Goal: Task Accomplishment & Management: Use online tool/utility

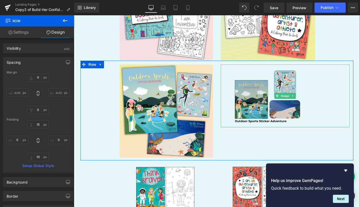
scroll to position [939, 0]
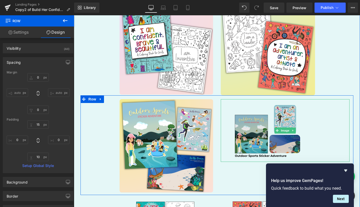
click at [262, 118] on img at bounding box center [284, 130] width 129 height 63
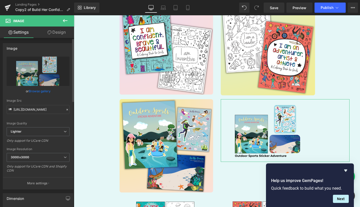
click at [38, 92] on link "Browse gallery" at bounding box center [40, 91] width 22 height 9
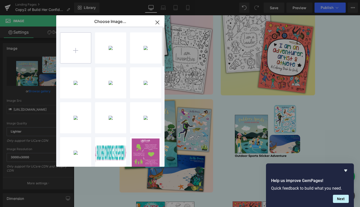
click at [71, 51] on input "file" at bounding box center [75, 48] width 31 height 31
click at [83, 44] on input "file" at bounding box center [75, 48] width 31 height 31
type input "C:\fakepath\4.png"
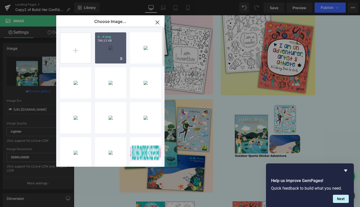
click at [112, 53] on div "4...4.png 786.22 KB" at bounding box center [110, 47] width 31 height 31
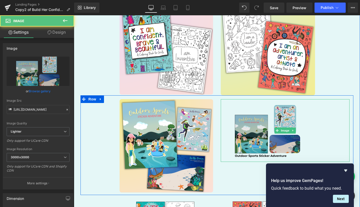
click at [266, 123] on img at bounding box center [284, 130] width 129 height 63
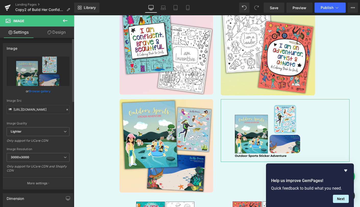
click at [46, 92] on link "Browse gallery" at bounding box center [40, 91] width 22 height 9
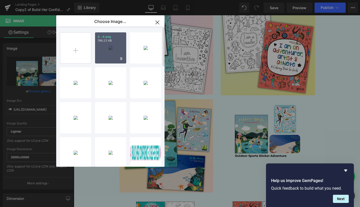
click at [109, 51] on div "4...4.png 786.22 KB" at bounding box center [110, 47] width 31 height 31
type input "[URL][DOMAIN_NAME]"
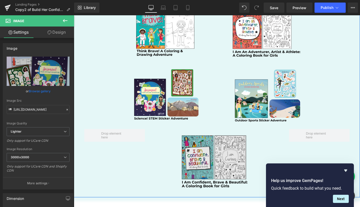
scroll to position [1134, 0]
click at [211, 150] on img at bounding box center [216, 162] width 129 height 66
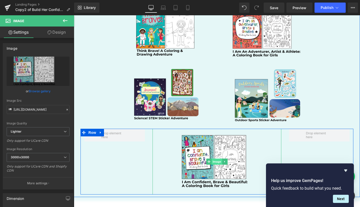
click at [213, 159] on span "Image" at bounding box center [216, 162] width 11 height 6
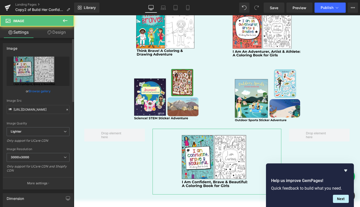
click at [45, 89] on link "Browse gallery" at bounding box center [40, 91] width 22 height 9
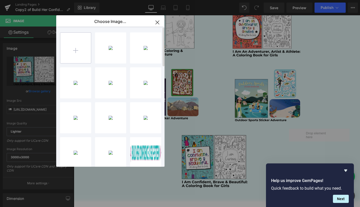
click at [78, 54] on input "file" at bounding box center [75, 48] width 31 height 31
type input "C:\fakepath\5.png"
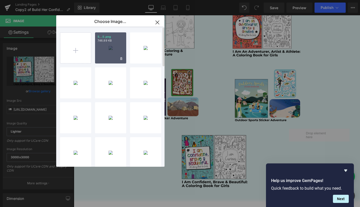
click at [113, 54] on div "5...5.png 746.89 KB" at bounding box center [110, 47] width 31 height 31
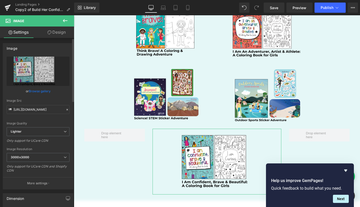
click at [44, 90] on link "Browse gallery" at bounding box center [40, 91] width 22 height 9
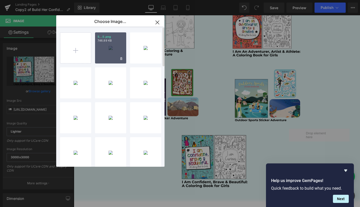
click at [107, 48] on div "5...5.png 746.89 KB" at bounding box center [110, 47] width 31 height 31
type input "[URL][DOMAIN_NAME]"
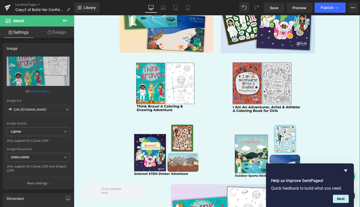
scroll to position [1069, 0]
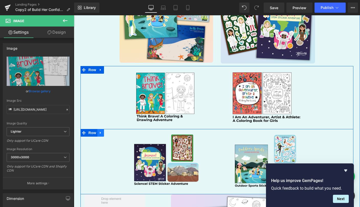
click at [100, 131] on icon at bounding box center [101, 133] width 4 height 4
click at [113, 131] on icon at bounding box center [114, 133] width 4 height 4
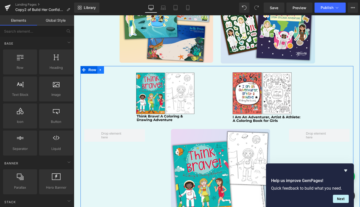
click at [100, 68] on icon at bounding box center [101, 70] width 4 height 4
click at [112, 68] on icon at bounding box center [114, 70] width 4 height 4
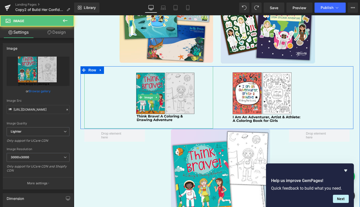
click at [102, 71] on img at bounding box center [148, 97] width 129 height 62
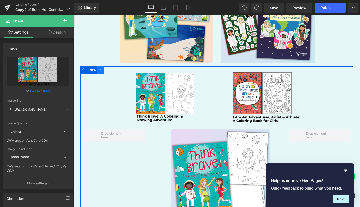
click at [100, 68] on icon at bounding box center [101, 70] width 4 height 4
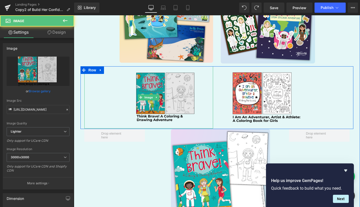
click at [122, 100] on img at bounding box center [148, 97] width 129 height 62
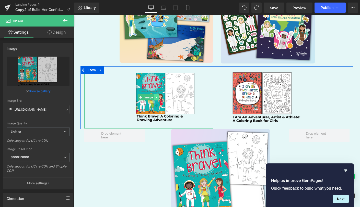
click at [156, 96] on icon at bounding box center [156, 97] width 1 height 2
click at [158, 96] on icon at bounding box center [159, 97] width 3 height 3
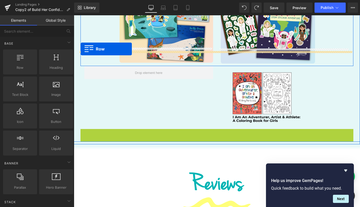
drag, startPoint x: 81, startPoint y: 118, endPoint x: 80, endPoint y: 49, distance: 69.2
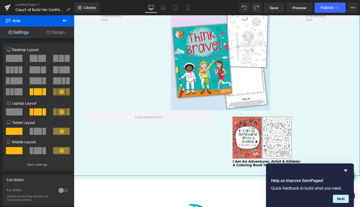
scroll to position [1125, 0]
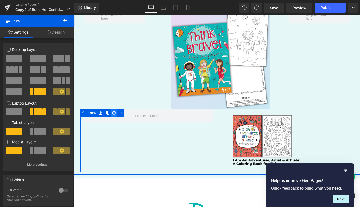
click at [112, 111] on icon at bounding box center [114, 113] width 4 height 4
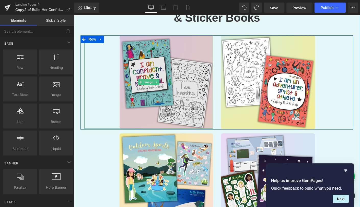
scroll to position [895, 0]
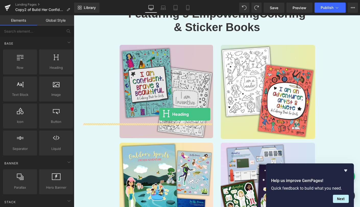
drag, startPoint x: 131, startPoint y: 83, endPoint x: 159, endPoint y: 114, distance: 41.6
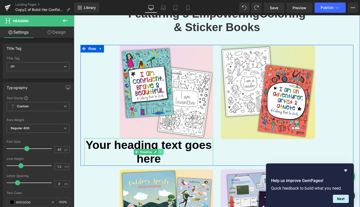
click at [159, 151] on icon at bounding box center [160, 152] width 3 height 3
click at [161, 149] on link at bounding box center [163, 152] width 5 height 6
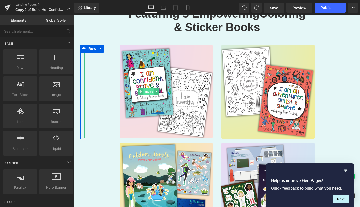
click at [146, 89] on span "Image" at bounding box center [148, 92] width 11 height 6
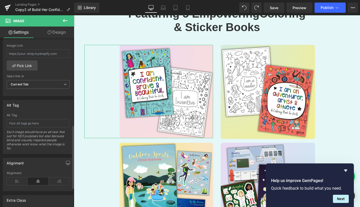
scroll to position [249, 0]
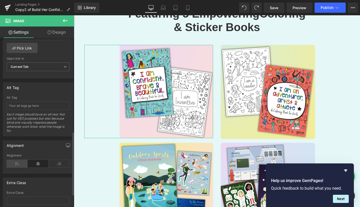
click at [23, 162] on icon at bounding box center [17, 164] width 21 height 8
click at [35, 163] on icon at bounding box center [38, 164] width 21 height 8
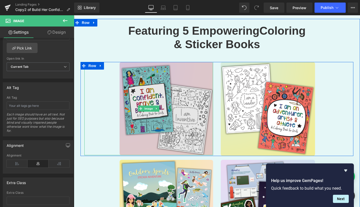
scroll to position [878, 0]
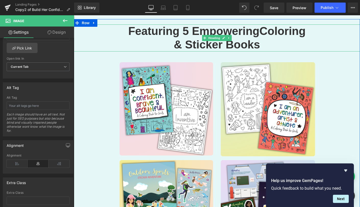
click at [104, 38] on h1 "& Sticker Books" at bounding box center [217, 45] width 286 height 14
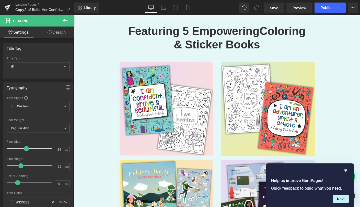
click at [63, 22] on icon at bounding box center [65, 21] width 6 height 6
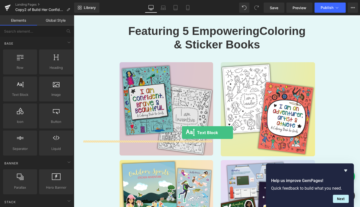
drag, startPoint x: 104, startPoint y: 105, endPoint x: 182, endPoint y: 133, distance: 82.9
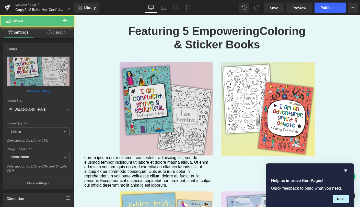
click at [126, 100] on img at bounding box center [148, 108] width 129 height 93
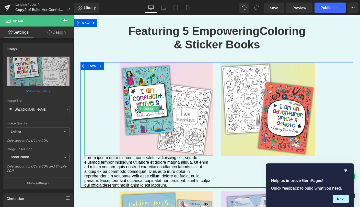
click at [146, 106] on span "Image" at bounding box center [148, 109] width 11 height 6
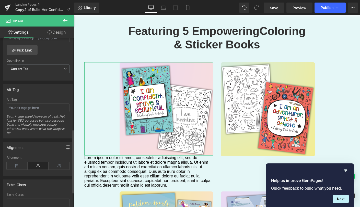
scroll to position [252, 0]
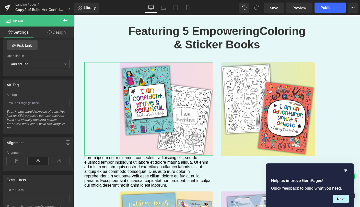
click at [63, 32] on link "Design" at bounding box center [56, 32] width 37 height 11
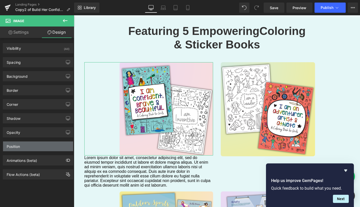
click at [34, 145] on div "Position" at bounding box center [38, 147] width 70 height 10
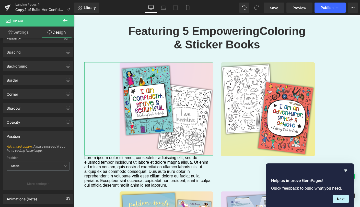
scroll to position [0, 0]
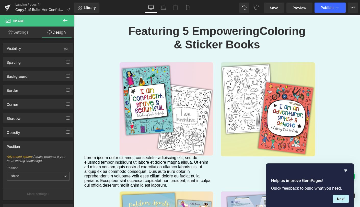
click at [64, 21] on icon at bounding box center [65, 21] width 6 height 6
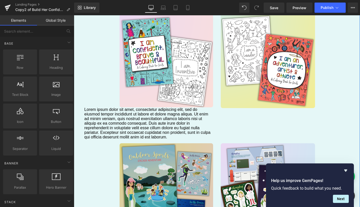
scroll to position [908, 0]
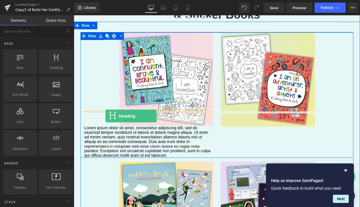
drag, startPoint x: 130, startPoint y: 81, endPoint x: 105, endPoint y: 116, distance: 43.0
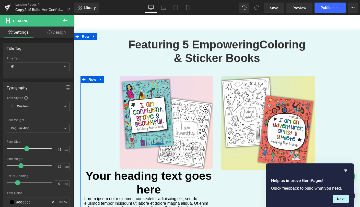
scroll to position [868, 0]
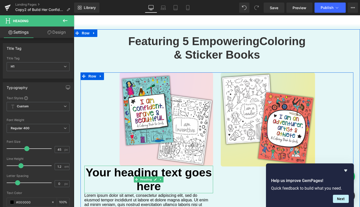
click at [124, 166] on h1 "Your heading text goes here" at bounding box center [148, 180] width 129 height 28
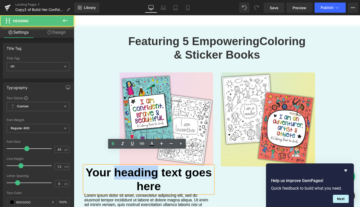
click at [124, 166] on h1 "Your heading text goes here" at bounding box center [148, 180] width 129 height 28
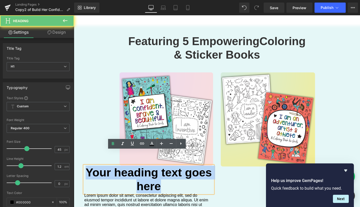
click at [124, 166] on h1 "Your heading text goes here" at bounding box center [148, 180] width 129 height 28
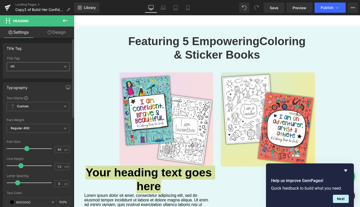
click at [64, 67] on icon at bounding box center [65, 66] width 3 height 3
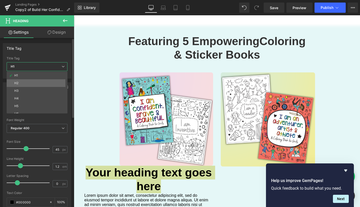
click at [44, 84] on li "H2" at bounding box center [38, 83] width 63 height 8
type input "38"
type input "100"
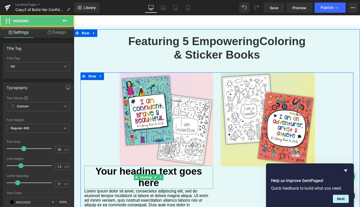
click at [122, 166] on h2 "Your heading text goes here" at bounding box center [148, 177] width 129 height 23
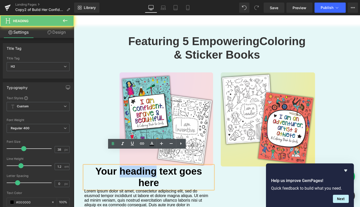
click at [122, 166] on h2 "Your heading text goes here" at bounding box center [148, 177] width 129 height 23
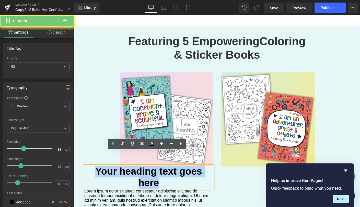
click at [122, 166] on h2 "Your heading text goes here" at bounding box center [148, 177] width 129 height 23
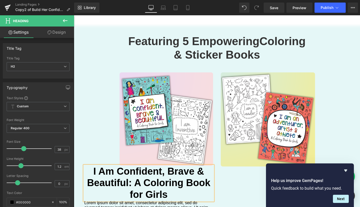
click at [121, 166] on h2 "I Am Confident, Brave & Beautiful: A Coloring Book for Girls" at bounding box center [148, 183] width 129 height 35
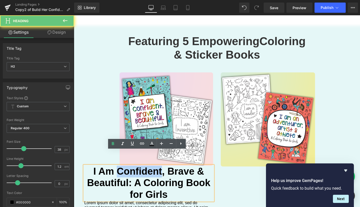
click at [121, 166] on h2 "I Am Confident, Brave & Beautiful: A Coloring Book for Girls" at bounding box center [148, 183] width 129 height 35
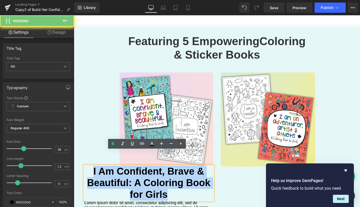
click at [121, 166] on h2 "I Am Confident, Brave & Beautiful: A Coloring Book for Girls" at bounding box center [148, 183] width 129 height 35
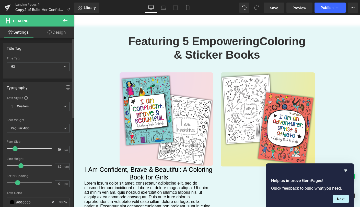
type input "18"
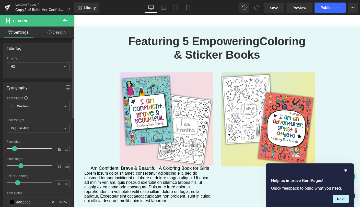
drag, startPoint x: 24, startPoint y: 149, endPoint x: 16, endPoint y: 149, distance: 8.4
click at [16, 149] on span at bounding box center [14, 148] width 5 height 5
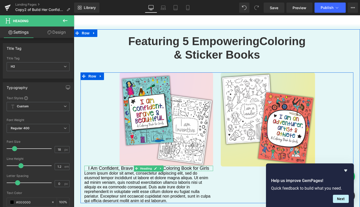
click at [102, 166] on h2 "I Am Confident, Brave & Beautiful: A Coloring Book for Girls" at bounding box center [148, 169] width 129 height 6
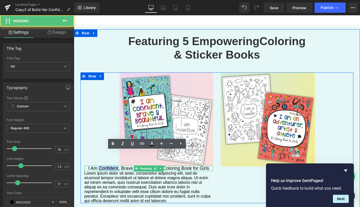
click at [102, 166] on h2 "I Am Confident, Brave & Beautiful: A Coloring Book for Girls" at bounding box center [148, 169] width 129 height 6
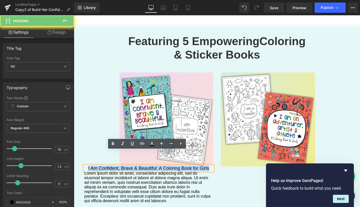
click at [102, 166] on h2 "I Am Confident, Brave & Beautiful: A Coloring Book for Girls" at bounding box center [148, 169] width 129 height 6
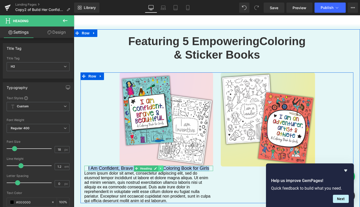
click at [160, 168] on icon at bounding box center [160, 169] width 1 height 2
click at [146, 167] on icon at bounding box center [147, 168] width 3 height 3
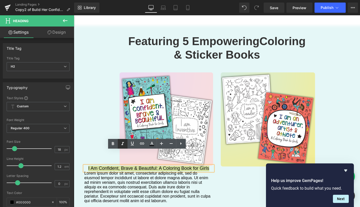
click at [124, 143] on icon at bounding box center [122, 144] width 6 height 6
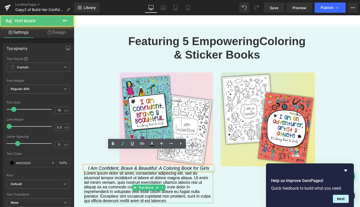
click at [119, 183] on p "Lorem ipsum dolor sit amet, consectetur adipiscing elit, sed do eiusmod tempor …" at bounding box center [148, 187] width 129 height 32
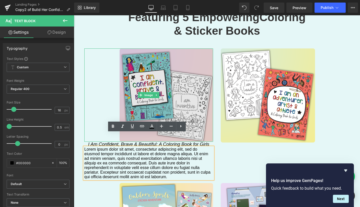
scroll to position [893, 0]
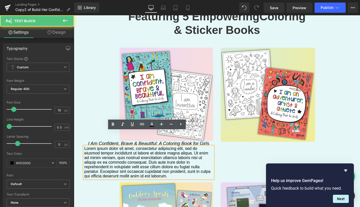
click at [147, 155] on p "Lorem ipsum dolor sit amet, consectetur adipiscing elit, sed do eiusmod tempor …" at bounding box center [148, 162] width 129 height 32
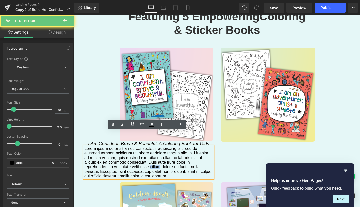
click at [147, 155] on p "Lorem ipsum dolor sit amet, consectetur adipiscing elit, sed do eiusmod tempor …" at bounding box center [148, 162] width 129 height 32
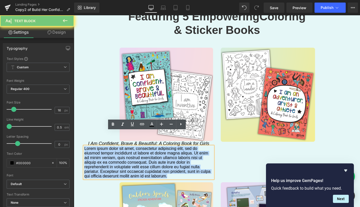
click at [147, 155] on p "Lorem ipsum dolor sit amet, consectetur adipiscing elit, sed do eiusmod tempor …" at bounding box center [148, 162] width 129 height 32
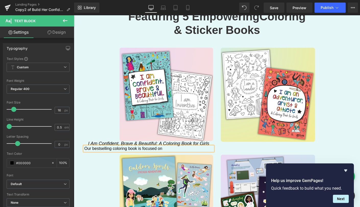
click at [117, 146] on p "Our bestselling coloring book is focused on" at bounding box center [148, 148] width 129 height 5
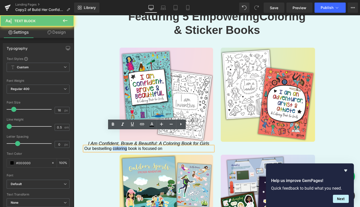
click at [117, 146] on p "Our bestselling coloring book is focused on" at bounding box center [148, 148] width 129 height 5
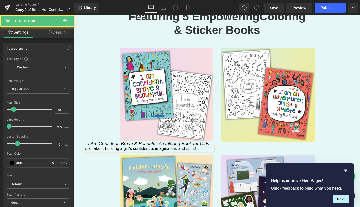
click at [84, 146] on p "is all about building a girl's confidence, imagination, and spirit!" at bounding box center [148, 148] width 129 height 5
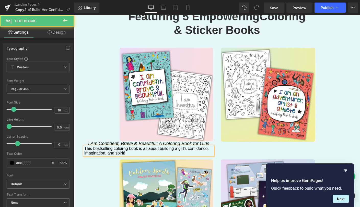
click at [120, 146] on p "This bestselling coloirng book is all about building a girl's confidence, imagi…" at bounding box center [148, 150] width 129 height 9
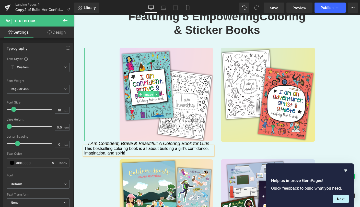
click at [145, 92] on span "Image" at bounding box center [148, 95] width 11 height 6
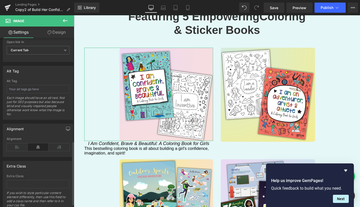
scroll to position [283, 0]
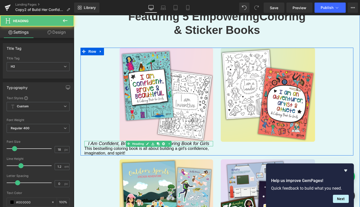
click at [85, 141] on h2 "I Am Confident, Brave & Beautiful: A Coloring Book for Girls" at bounding box center [148, 144] width 129 height 6
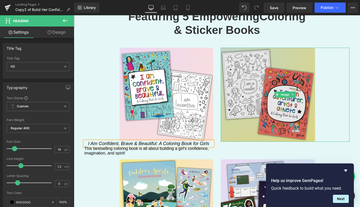
click at [238, 90] on img at bounding box center [284, 95] width 129 height 94
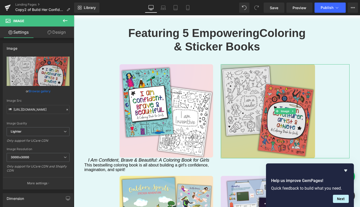
scroll to position [948, 0]
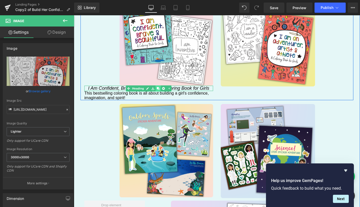
click at [157, 87] on icon at bounding box center [158, 88] width 3 height 3
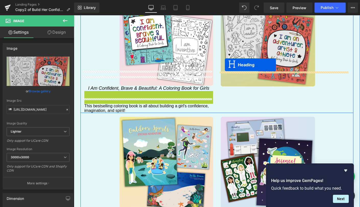
drag, startPoint x: 133, startPoint y: 78, endPoint x: 225, endPoint y: 65, distance: 92.3
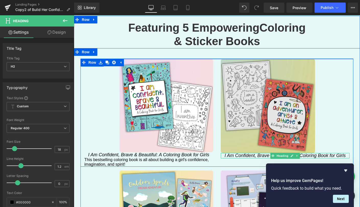
scroll to position [846, 0]
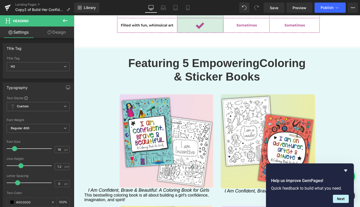
click at [62, 20] on icon at bounding box center [65, 21] width 6 height 6
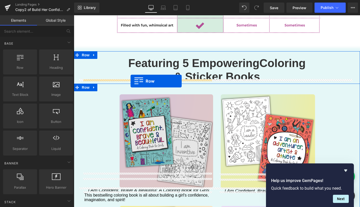
drag, startPoint x: 99, startPoint y: 78, endPoint x: 130, endPoint y: 81, distance: 31.3
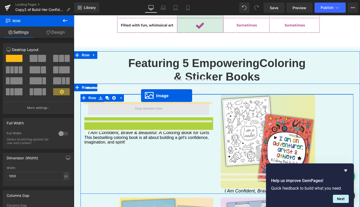
drag, startPoint x: 148, startPoint y: 147, endPoint x: 141, endPoint y: 96, distance: 52.3
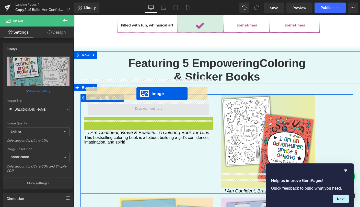
drag, startPoint x: 139, startPoint y: 149, endPoint x: 136, endPoint y: 93, distance: 55.9
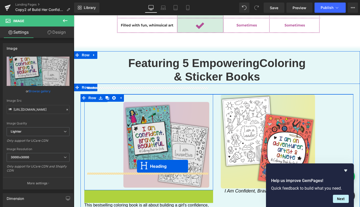
drag, startPoint x: 127, startPoint y: 177, endPoint x: 138, endPoint y: 167, distance: 14.3
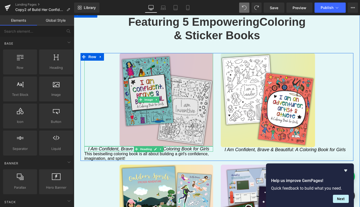
scroll to position [890, 0]
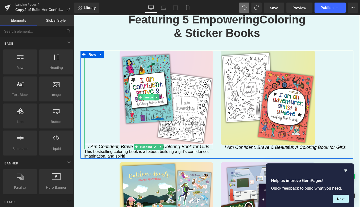
click at [148, 94] on span "Image" at bounding box center [148, 97] width 11 height 6
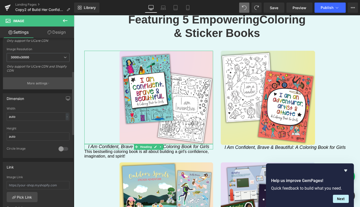
scroll to position [102, 0]
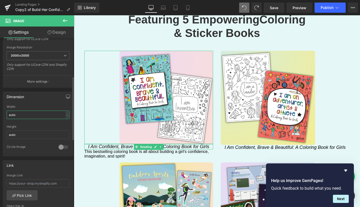
click at [57, 116] on input "auto" at bounding box center [38, 115] width 63 height 8
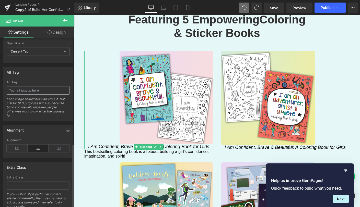
scroll to position [283, 0]
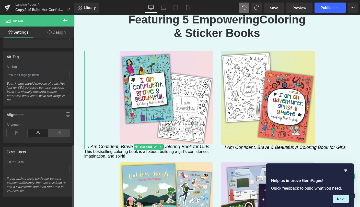
click at [54, 130] on icon at bounding box center [58, 133] width 21 height 8
click at [40, 129] on icon at bounding box center [38, 133] width 21 height 8
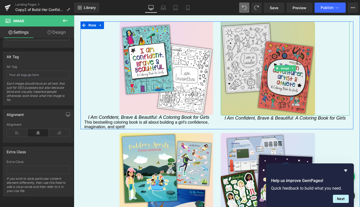
scroll to position [924, 0]
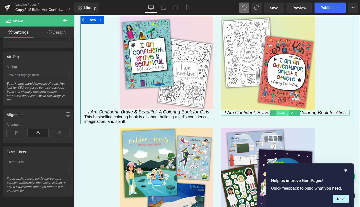
click at [277, 110] on span "Heading" at bounding box center [282, 113] width 14 height 6
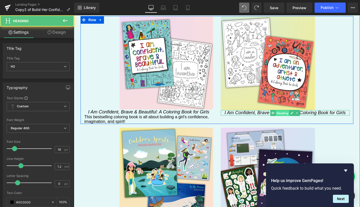
click at [277, 110] on span "Heading" at bounding box center [282, 113] width 14 height 6
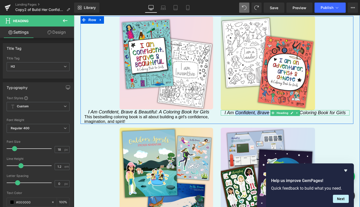
drag, startPoint x: 234, startPoint y: 98, endPoint x: 267, endPoint y: 97, distance: 32.9
click at [267, 110] on icon "I Am Confident, Brave & Beautiful: A Coloring Book for Girls" at bounding box center [284, 112] width 121 height 5
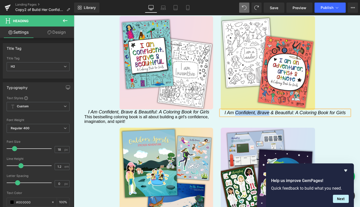
click at [241, 110] on icon "I Am Confident, Brave & Beautiful: A Coloring Book for Girls" at bounding box center [284, 112] width 121 height 5
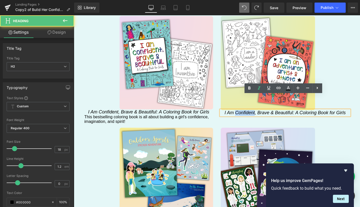
click at [241, 110] on icon "I Am Confident, Brave & Beautiful: A Coloring Book for Girls" at bounding box center [284, 112] width 121 height 5
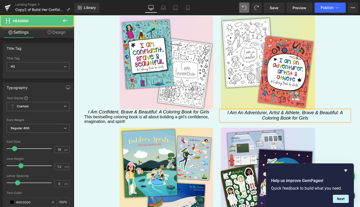
click at [330, 110] on icon "I Am An Adventurer, Artist & Athlete, Brave & Beautiful: A Coloring Book for Gi…" at bounding box center [284, 115] width 115 height 11
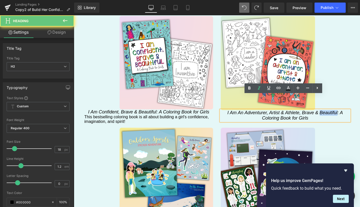
click at [330, 110] on icon "I Am An Adventurer, Artist & Athlete, Brave & Beautiful: A Coloring Book for Gi…" at bounding box center [284, 115] width 115 height 11
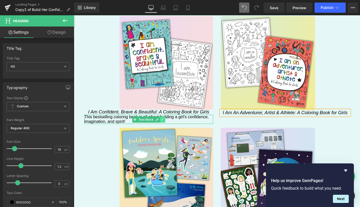
click at [161, 118] on icon at bounding box center [162, 119] width 3 height 3
click at [158, 118] on icon at bounding box center [159, 119] width 3 height 3
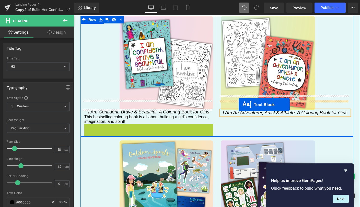
drag, startPoint x: 133, startPoint y: 114, endPoint x: 238, endPoint y: 104, distance: 105.3
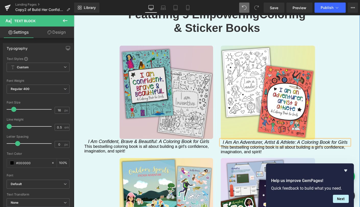
scroll to position [896, 0]
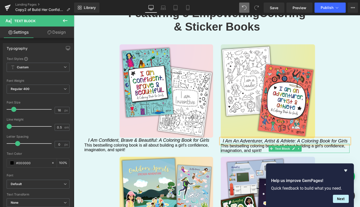
click at [241, 144] on p "This bestselling coloring book is all about building a girl's confidence, imagi…" at bounding box center [284, 148] width 129 height 9
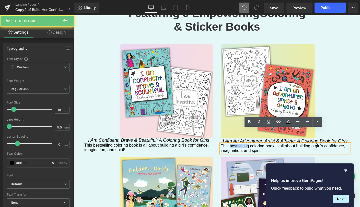
click at [241, 144] on p "This bestselling coloring book is all about building a girl's confidence, imagi…" at bounding box center [284, 148] width 129 height 9
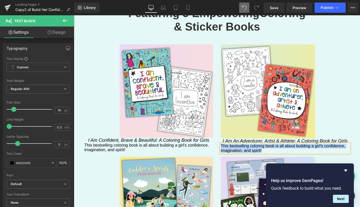
paste div
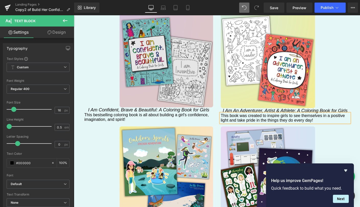
scroll to position [928, 0]
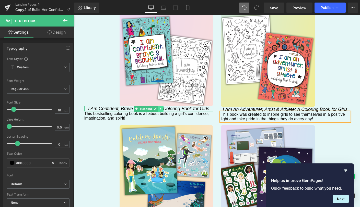
click at [160, 108] on icon at bounding box center [160, 109] width 1 height 2
click at [158, 106] on link at bounding box center [157, 109] width 5 height 6
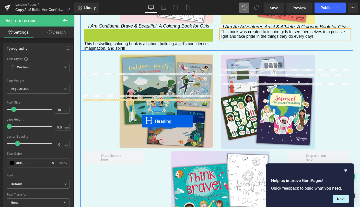
scroll to position [1025, 0]
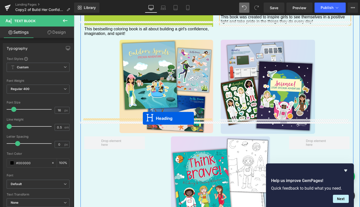
drag, startPoint x: 135, startPoint y: 90, endPoint x: 143, endPoint y: 119, distance: 30.1
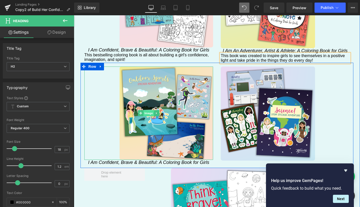
scroll to position [980, 0]
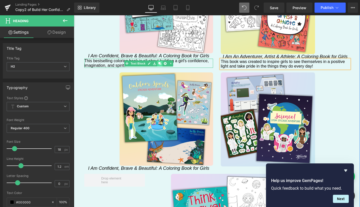
click at [158, 62] on icon at bounding box center [159, 63] width 3 height 3
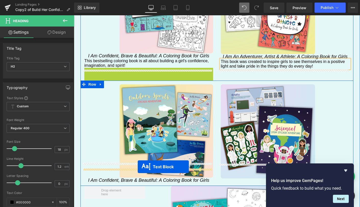
drag, startPoint x: 132, startPoint y: 58, endPoint x: 138, endPoint y: 167, distance: 109.1
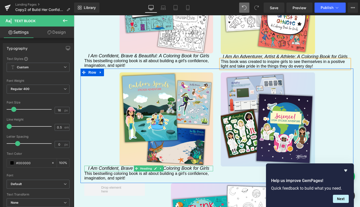
click at [165, 166] on icon "I Am Confident, Brave & Beautiful: A Coloring Book for Girls" at bounding box center [148, 168] width 121 height 5
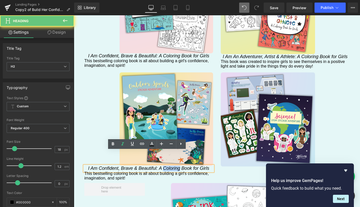
click at [165, 166] on icon "I Am Confident, Brave & Beautiful: A Coloring Book for Girls" at bounding box center [148, 168] width 121 height 5
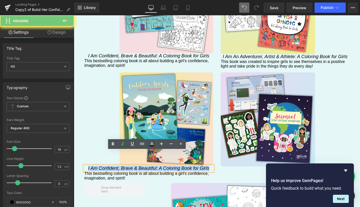
click at [165, 166] on icon "I Am Confident, Brave & Beautiful: A Coloring Book for Girls" at bounding box center [148, 168] width 121 height 5
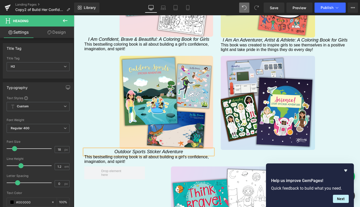
scroll to position [1003, 0]
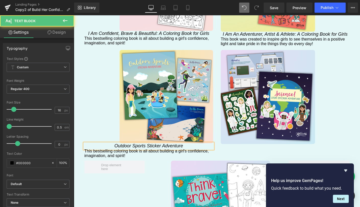
click at [145, 149] on div "This bestselling coloring book is all about building a girl's confidence, imagi…" at bounding box center [148, 153] width 129 height 9
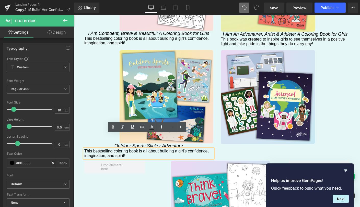
click at [122, 149] on p "This bestselling coloring book is all about building a girl's confidence, imagi…" at bounding box center [148, 153] width 129 height 9
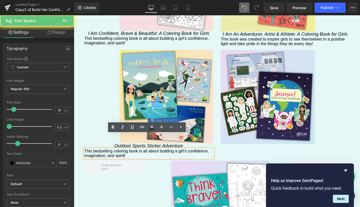
click at [122, 149] on p "This bestselling coloring book is all about building a girl's confidence, imagi…" at bounding box center [148, 153] width 129 height 9
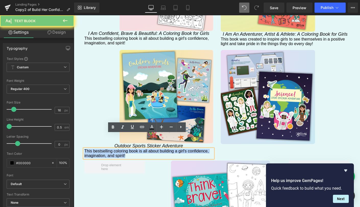
click at [122, 149] on p "This bestselling coloring book is all about building a girl's confidence, imagi…" at bounding box center [148, 153] width 129 height 9
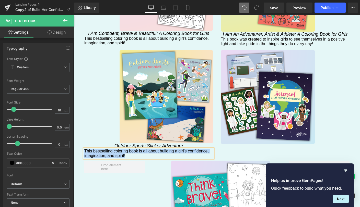
paste div
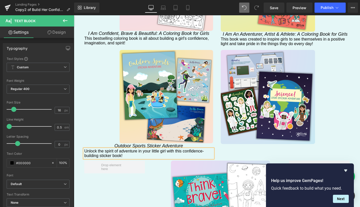
click at [145, 149] on p "Unlock the spirit of adventure in your little girl with this confidence-buildin…" at bounding box center [148, 153] width 129 height 9
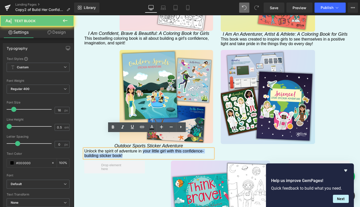
click at [146, 149] on p "Unlock the spirit of adventure in your little girl with this confidence-buildin…" at bounding box center [148, 153] width 129 height 9
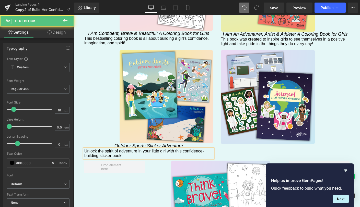
click at [115, 149] on p "Unlock the spirit of adventure in your little girl with this confidence-buildin…" at bounding box center [148, 153] width 129 height 9
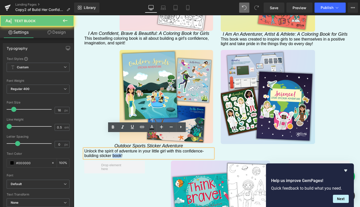
click at [115, 149] on p "Unlock the spirit of adventure in your little girl with this confidence-buildin…" at bounding box center [148, 153] width 129 height 9
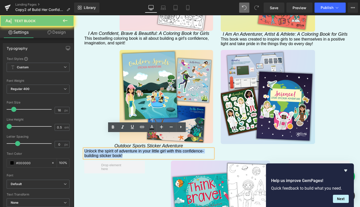
click at [115, 149] on p "Unlock the spirit of adventure in your little girl with this confidence-buildin…" at bounding box center [148, 153] width 129 height 9
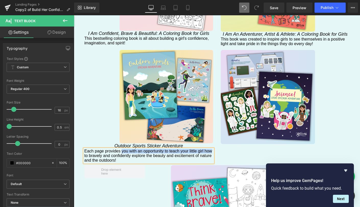
drag, startPoint x: 120, startPoint y: 138, endPoint x: 212, endPoint y: 138, distance: 92.4
click at [212, 138] on div "Image Outdoor Sports Sticker Adventure Heading Each page provides you with an o…" at bounding box center [148, 106] width 136 height 113
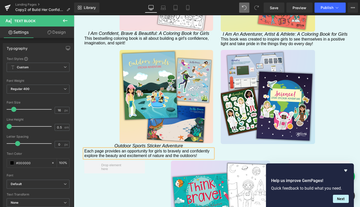
click at [155, 149] on p "Each page provides an opportunity for girls to bravely and confidently explore …" at bounding box center [148, 153] width 129 height 9
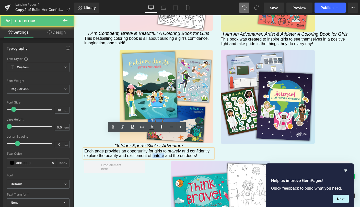
click at [155, 149] on p "Each page provides an opportunity for girls to bravely and confidently explore …" at bounding box center [148, 153] width 129 height 9
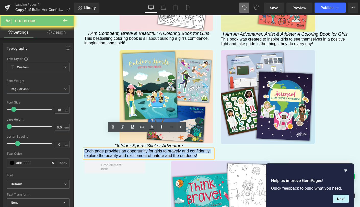
click at [155, 149] on p "Each page provides an opportunity for girls to bravely and confidently explore …" at bounding box center [148, 153] width 129 height 9
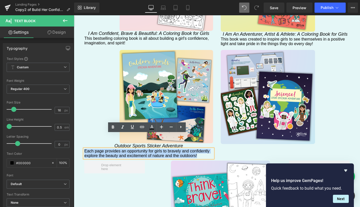
copy p "Each page provides an opportunity for girls to bravely and confidently explore …"
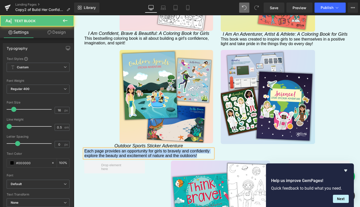
click at [187, 149] on p "Each page provides an opportunity for girls to bravely and confidently explore …" at bounding box center [148, 153] width 129 height 9
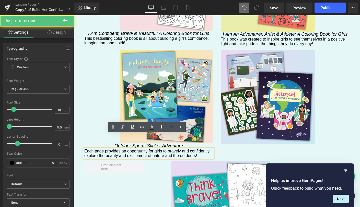
click at [187, 149] on p "Each page provides an opportunity for girls to bravely and confidently explore …" at bounding box center [148, 153] width 129 height 9
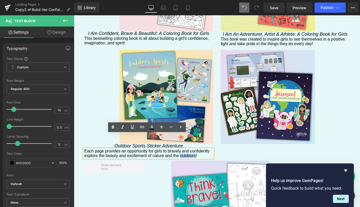
click at [187, 149] on p "Each page provides an opportunity for girls to bravely and confidently explore …" at bounding box center [148, 153] width 129 height 9
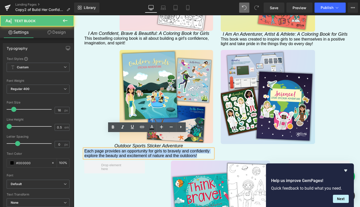
click at [187, 149] on p "Each page provides an opportunity for girls to bravely and confidently explore …" at bounding box center [148, 153] width 129 height 9
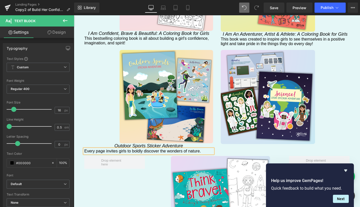
click at [186, 149] on p "Every page invites girls to boldly discover the wonders of nature." at bounding box center [148, 151] width 129 height 5
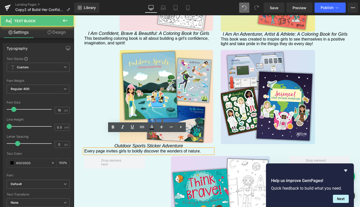
click at [193, 149] on p "Every page invites girls to boldly discover the wonders of nature." at bounding box center [148, 151] width 129 height 5
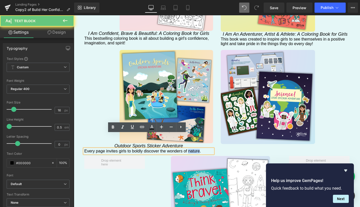
click at [193, 149] on p "Every page invites girls to boldly discover the wonders of nature." at bounding box center [148, 151] width 129 height 5
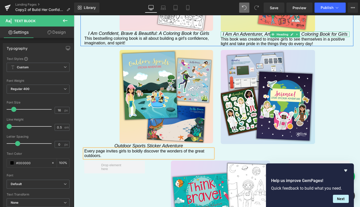
scroll to position [1002, 0]
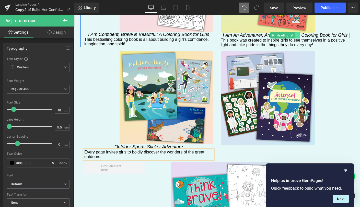
click at [296, 34] on icon at bounding box center [296, 35] width 1 height 2
click at [294, 32] on link at bounding box center [294, 35] width 5 height 6
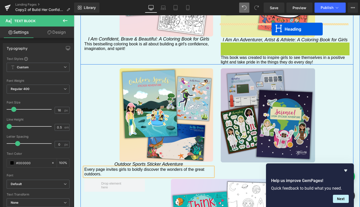
scroll to position [996, 0]
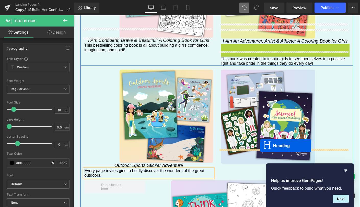
drag, startPoint x: 270, startPoint y: 25, endPoint x: 259, endPoint y: 146, distance: 122.0
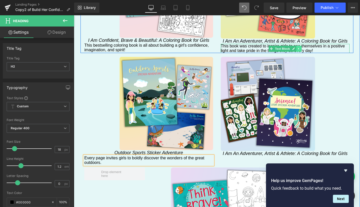
click at [297, 47] on icon at bounding box center [298, 48] width 3 height 3
click at [294, 47] on icon at bounding box center [295, 48] width 3 height 3
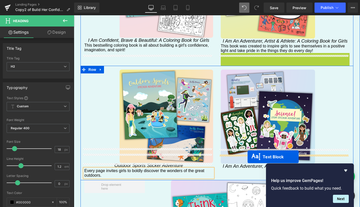
drag, startPoint x: 268, startPoint y: 44, endPoint x: 247, endPoint y: 157, distance: 114.6
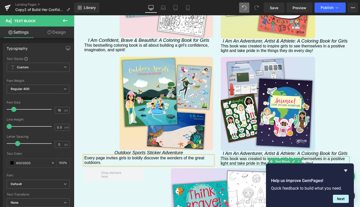
click at [236, 157] on p "This book was created to inspire girls to see themselves in a positive light an…" at bounding box center [284, 161] width 129 height 9
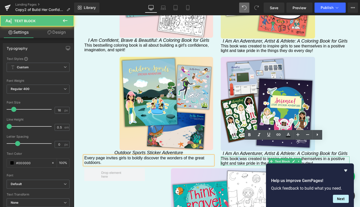
click at [236, 157] on p "This book was created to inspire girls to see themselves in a positive light an…" at bounding box center [284, 161] width 129 height 9
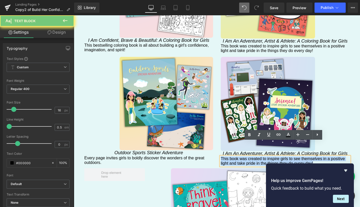
click at [236, 157] on p "This book was created to inspire girls to see themselves in a positive light an…" at bounding box center [284, 161] width 129 height 9
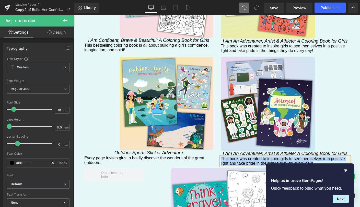
paste div
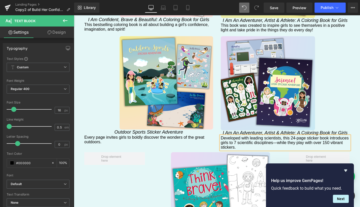
scroll to position [1019, 0]
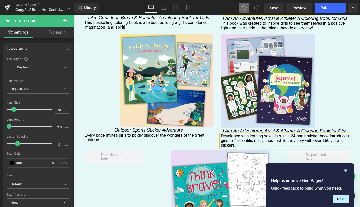
click at [304, 134] on p "Developed with leading scientists, this 24-page sticker book introduces girls t…" at bounding box center [284, 141] width 129 height 14
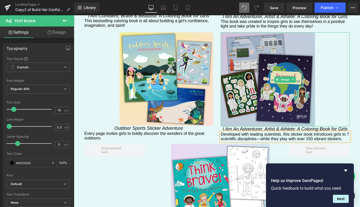
scroll to position [1021, 0]
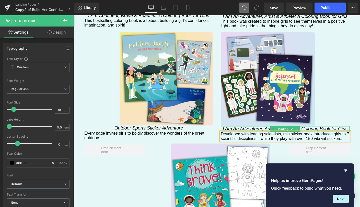
click at [252, 126] on icon "I Am An Adventurer, Artist & Athlete: A Coloring Book for Girls" at bounding box center [285, 128] width 125 height 5
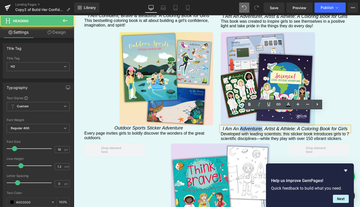
click at [252, 126] on icon "I Am An Adventurer, Artist & Athlete: A Coloring Book for Girls" at bounding box center [285, 128] width 125 height 5
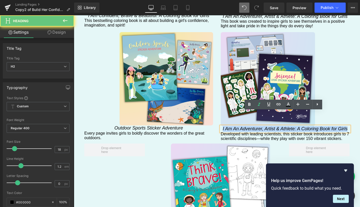
click at [252, 126] on icon "I Am An Adventurer, Artist & Athlete: A Coloring Book for Girls" at bounding box center [285, 128] width 125 height 5
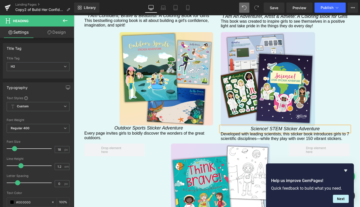
click at [350, 57] on div "Image Science! STEM Sticker Adventure Heading Developed with leading scientists…" at bounding box center [285, 86] width 136 height 109
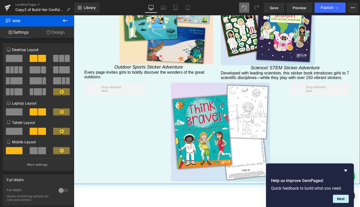
scroll to position [1082, 0]
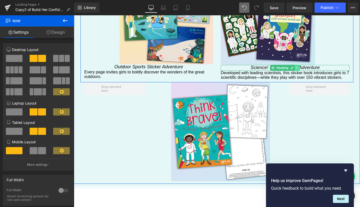
click at [295, 66] on icon at bounding box center [296, 67] width 3 height 3
click at [293, 67] on icon at bounding box center [294, 68] width 3 height 3
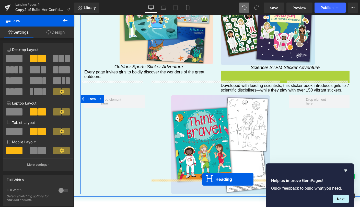
drag, startPoint x: 271, startPoint y: 58, endPoint x: 202, endPoint y: 179, distance: 139.5
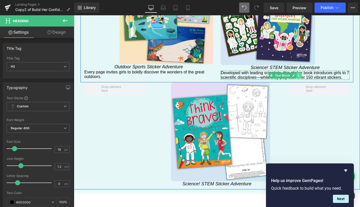
click at [298, 74] on icon at bounding box center [298, 75] width 3 height 3
click at [294, 74] on icon at bounding box center [295, 75] width 3 height 3
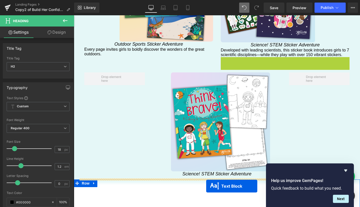
scroll to position [1106, 0]
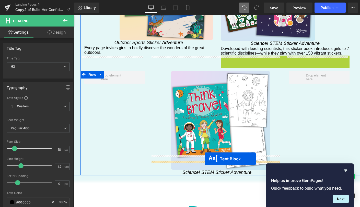
drag, startPoint x: 269, startPoint y: 70, endPoint x: 204, endPoint y: 159, distance: 110.1
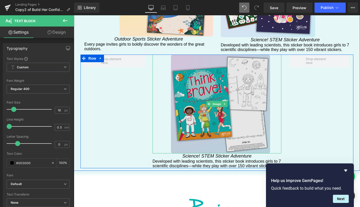
scroll to position [1110, 0]
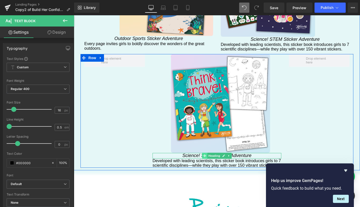
click at [202, 153] on span at bounding box center [204, 156] width 5 height 6
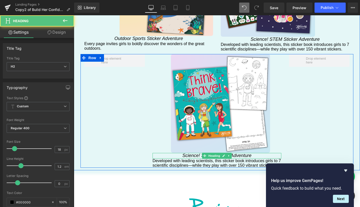
click at [196, 153] on icon "Science! STEM Sticker Adventure" at bounding box center [216, 155] width 69 height 5
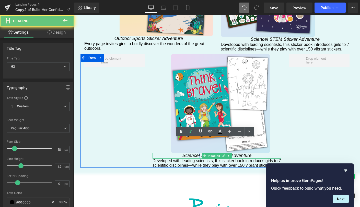
click at [196, 153] on icon "Science! STEM Sticker Adventure" at bounding box center [216, 155] width 69 height 5
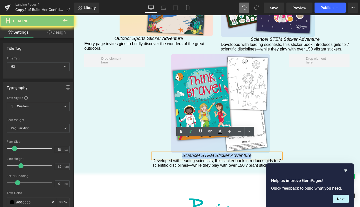
click at [196, 153] on icon "Science! STEM Sticker Adventure" at bounding box center [216, 155] width 69 height 5
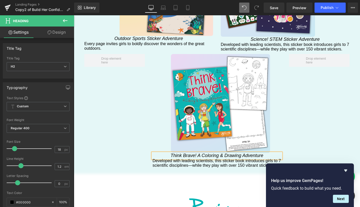
click at [196, 159] on p "Developed with leading scientists, this sticker book introduces girls to 7 scie…" at bounding box center [216, 163] width 129 height 9
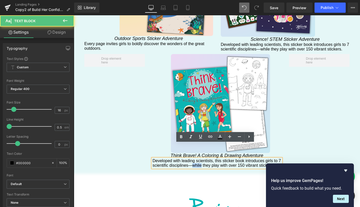
click at [196, 159] on p "Developed with leading scientists, this sticker book introduces girls to 7 scie…" at bounding box center [216, 163] width 129 height 9
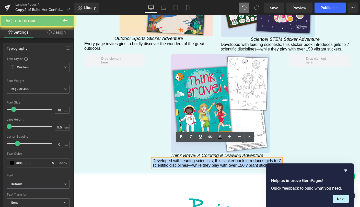
click at [196, 159] on p "Developed with leading scientists, this sticker book introduces girls to 7 scie…" at bounding box center [216, 163] width 129 height 9
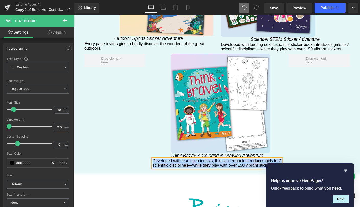
paste div
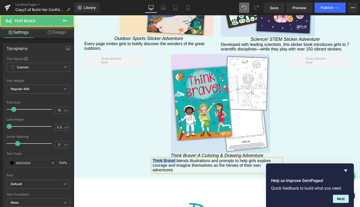
drag, startPoint x: 175, startPoint y: 147, endPoint x: 151, endPoint y: 146, distance: 24.2
click at [152, 159] on p "Think Brave! blends illustrations and prompts to help girls explore courage and…" at bounding box center [216, 166] width 129 height 14
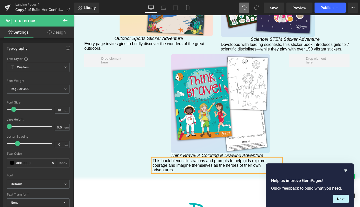
click at [197, 159] on p "This book blends illustrations and prompts to help girls explore courage and im…" at bounding box center [216, 166] width 129 height 14
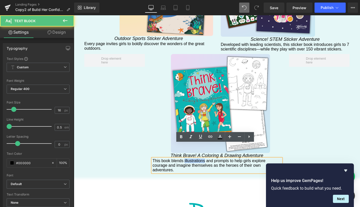
click at [197, 159] on p "This book blends illustrations and prompts to help girls explore courage and im…" at bounding box center [216, 166] width 129 height 14
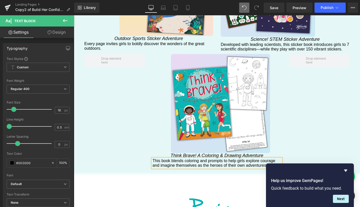
click at [206, 159] on p "This book blends coloring and prompts to help girls explore courage and imagine…" at bounding box center [216, 163] width 129 height 9
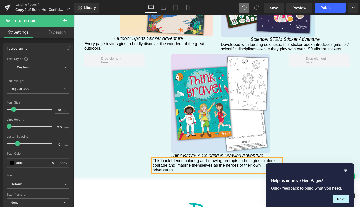
click at [331, 124] on div "Image Think Brave! A Coloring & Drawing Adventure Heading This book blends colo…" at bounding box center [216, 113] width 273 height 118
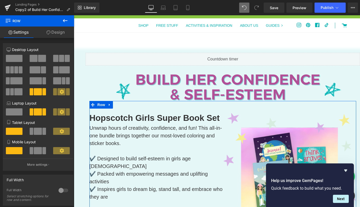
scroll to position [0, 0]
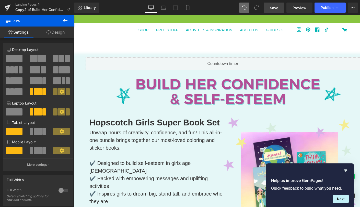
click at [270, 6] on span "Save" at bounding box center [273, 7] width 8 height 5
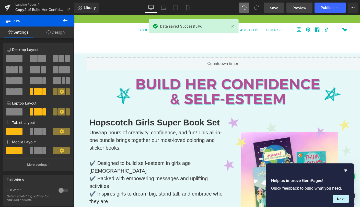
click at [301, 9] on span "Preview" at bounding box center [299, 7] width 14 height 5
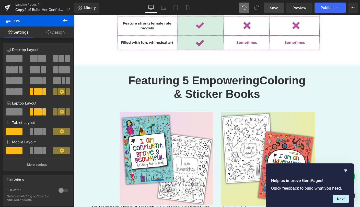
scroll to position [886, 0]
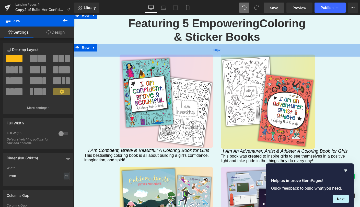
click at [200, 44] on div "50px" at bounding box center [217, 50] width 286 height 13
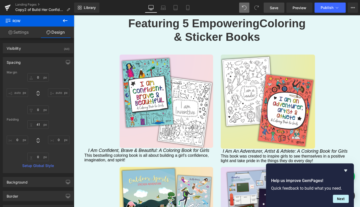
click at [270, 8] on span "Save" at bounding box center [273, 7] width 8 height 5
click at [325, 9] on span "Publish" at bounding box center [326, 8] width 13 height 4
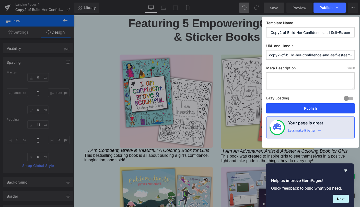
click at [292, 110] on button "Publish" at bounding box center [310, 108] width 88 height 10
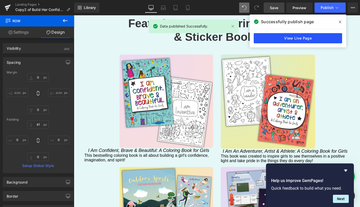
click at [266, 42] on link "View Live Page" at bounding box center [297, 38] width 88 height 10
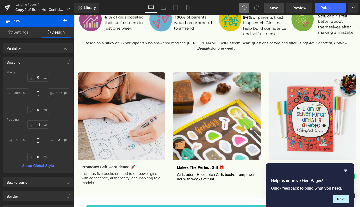
scroll to position [513, 0]
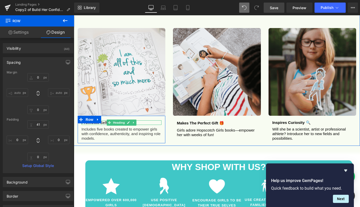
click at [102, 120] on b "promotes self-confidence 🚀" at bounding box center [108, 122] width 54 height 4
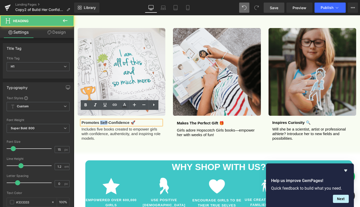
click at [102, 120] on b "promotes self-confidence 🚀" at bounding box center [108, 122] width 54 height 4
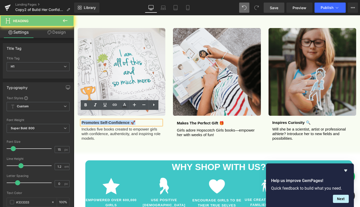
click at [102, 120] on b "promotes self-confidence 🚀" at bounding box center [108, 122] width 54 height 4
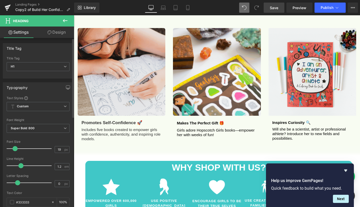
type input "20"
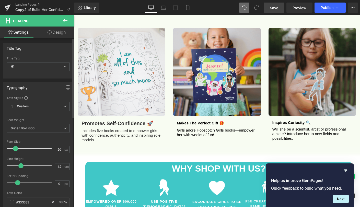
click at [16, 151] on div at bounding box center [30, 149] width 42 height 10
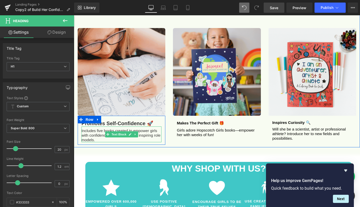
click at [88, 129] on p "Includes five books created to empower girls with confidence, authenticity, and…" at bounding box center [121, 136] width 80 height 14
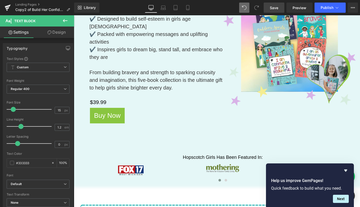
scroll to position [99, 0]
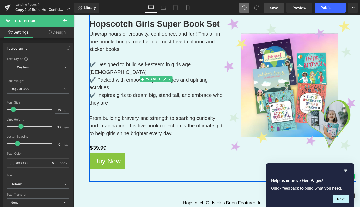
click at [113, 114] on p "From building bravery and strength to sparking curiosity and imagination, this …" at bounding box center [155, 125] width 133 height 23
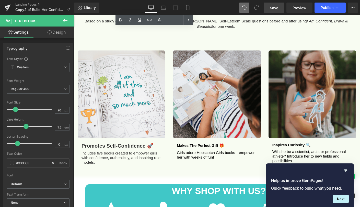
scroll to position [488, 0]
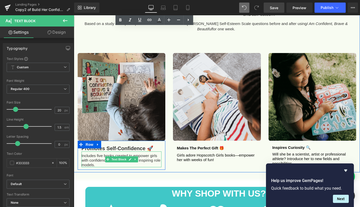
click at [98, 154] on p "Includes five books created to empower girls with confidence, authenticity, and…" at bounding box center [121, 161] width 80 height 14
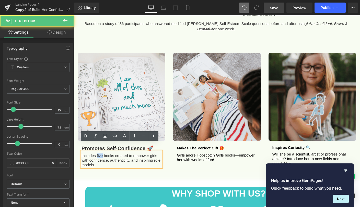
click at [98, 154] on p "Includes five books created to empower girls with confidence, authenticity, and…" at bounding box center [121, 161] width 80 height 14
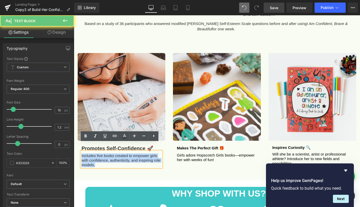
click at [98, 154] on p "Includes five books created to empower girls with confidence, authenticity, and…" at bounding box center [121, 161] width 80 height 14
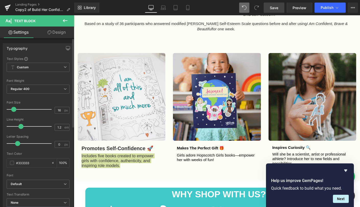
type input "15"
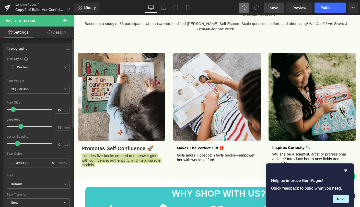
click at [15, 109] on span at bounding box center [13, 109] width 5 height 5
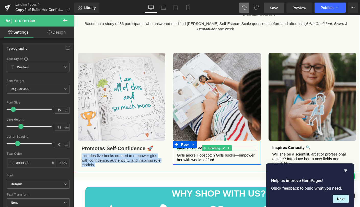
click at [195, 146] on h1 "Makes the perfect gift 🎁" at bounding box center [217, 148] width 80 height 5
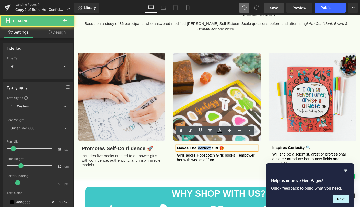
click at [195, 146] on h1 "Makes the perfect gift 🎁" at bounding box center [217, 148] width 80 height 5
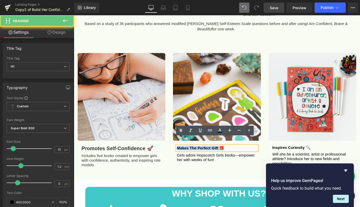
click at [195, 146] on h1 "Makes the perfect gift 🎁" at bounding box center [217, 148] width 80 height 5
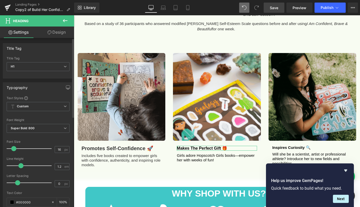
type input "15"
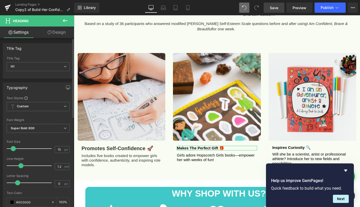
click at [13, 149] on span at bounding box center [13, 148] width 5 height 5
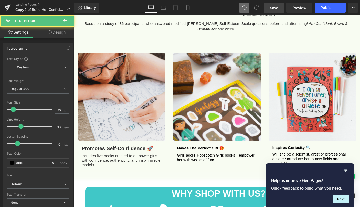
click at [177, 153] on p "Girls adore Hopscotch Girls books—empower her with weeks of fun!" at bounding box center [217, 157] width 80 height 9
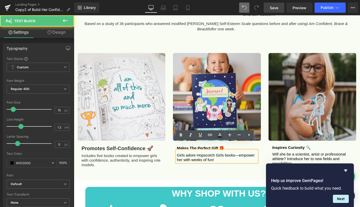
click at [179, 153] on p "Girls adore Hopscotch Girls books—empower her with weeks of fun!" at bounding box center [217, 157] width 80 height 9
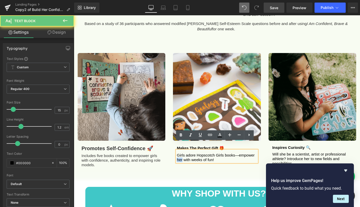
click at [179, 153] on p "Girls adore Hopscotch Girls books—empower her with weeks of fun!" at bounding box center [217, 157] width 80 height 9
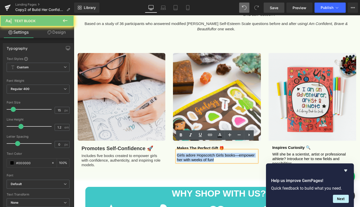
click at [179, 153] on p "Girls adore Hopscotch Girls books—empower her with weeks of fun!" at bounding box center [217, 157] width 80 height 9
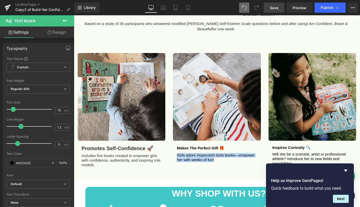
click at [104, 154] on p "Includes five books created to empower girls with confidence, authenticity, and…" at bounding box center [121, 161] width 80 height 14
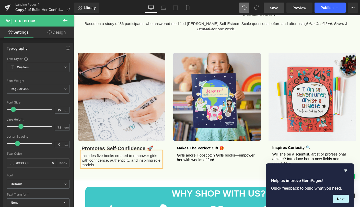
click at [187, 185] on div "Rendering Content" at bounding box center [179, 187] width 31 height 6
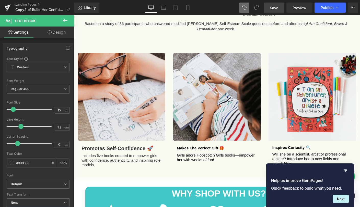
click at [183, 184] on div "Rendering Content" at bounding box center [179, 187] width 31 height 6
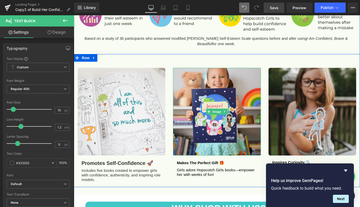
scroll to position [474, 0]
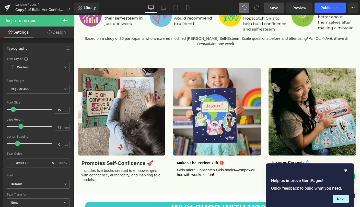
click at [181, 36] on p "Based on a study of 36 participants who answered modified [PERSON_NAME] Self-Es…" at bounding box center [215, 41] width 279 height 11
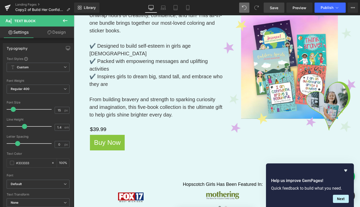
scroll to position [116, 0]
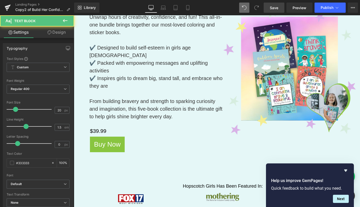
click at [144, 62] on p "✔️ Packed with empowering messages and uplifting activities" at bounding box center [155, 66] width 133 height 15
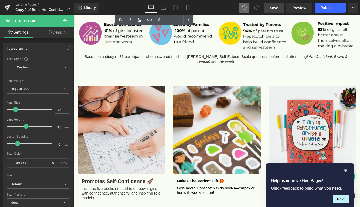
scroll to position [507, 0]
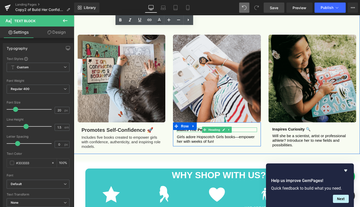
click at [198, 128] on h1 "Makes the perfect gift 🎁" at bounding box center [217, 130] width 80 height 5
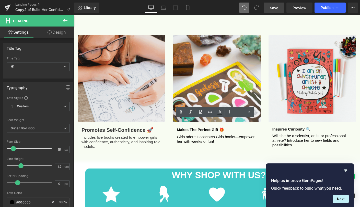
click at [271, 8] on span "Save" at bounding box center [273, 7] width 8 height 5
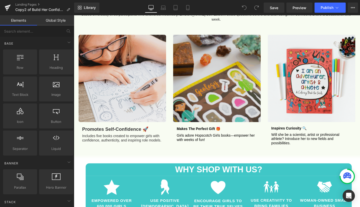
scroll to position [500, 0]
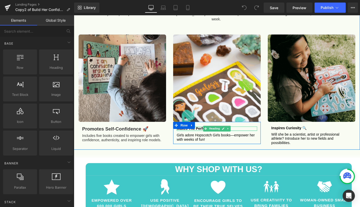
click at [207, 135] on h1 "Makes the perfect gift 🎁" at bounding box center [228, 137] width 87 height 5
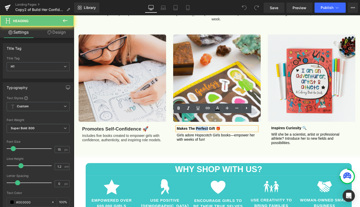
click at [207, 135] on h1 "Makes the perfect gift 🎁" at bounding box center [228, 137] width 87 height 5
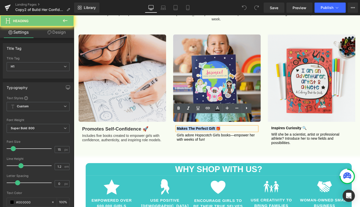
click at [207, 135] on h1 "Makes the perfect gift 🎁" at bounding box center [228, 137] width 87 height 5
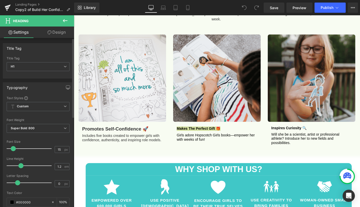
click at [20, 149] on div at bounding box center [30, 149] width 42 height 10
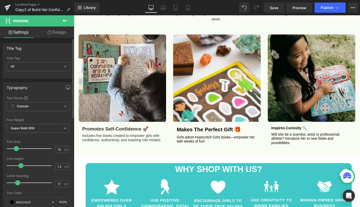
drag, startPoint x: 19, startPoint y: 150, endPoint x: 15, endPoint y: 150, distance: 4.3
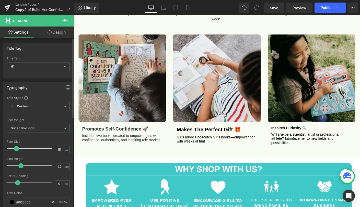
click at [15, 150] on span at bounding box center [16, 148] width 5 height 5
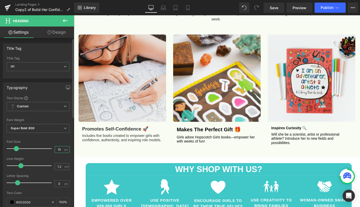
click at [55, 151] on input "15" at bounding box center [59, 149] width 9 height 6
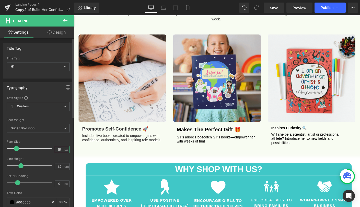
click at [55, 151] on input "15" at bounding box center [59, 149] width 9 height 6
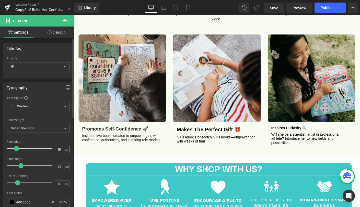
click at [55, 151] on input "15" at bounding box center [59, 149] width 9 height 6
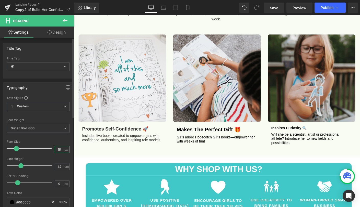
type input "15"
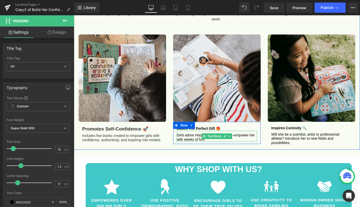
click at [199, 143] on p "Girls adore Hopscotch Girls books—empower her with weeks of fun!" at bounding box center [228, 147] width 87 height 9
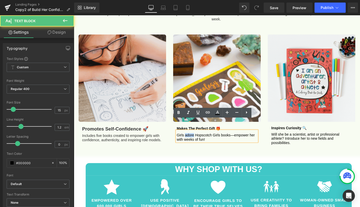
click at [199, 143] on p "Girls adore Hopscotch Girls books—empower her with weeks of fun!" at bounding box center [228, 147] width 87 height 9
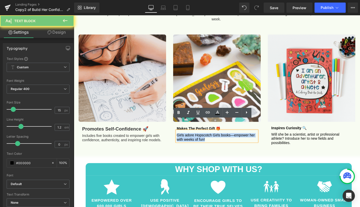
click at [199, 143] on p "Girls adore Hopscotch Girls books—empower her with weeks of fun!" at bounding box center [228, 147] width 87 height 9
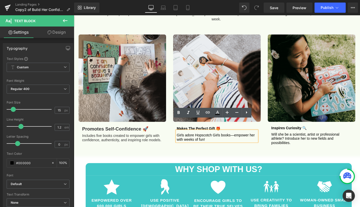
click at [152, 147] on div "Image promotes self-confidence 🚀 Heading Includes five books created to empower…" at bounding box center [228, 91] width 306 height 138
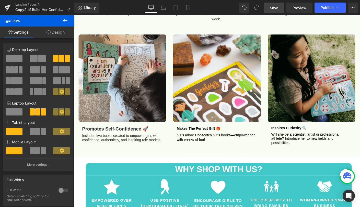
click at [277, 8] on span "Save" at bounding box center [273, 7] width 8 height 5
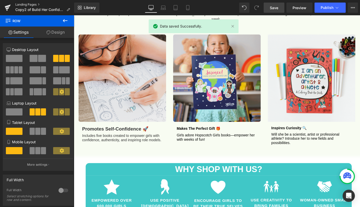
click at [31, 5] on link "Landing Pages" at bounding box center [44, 5] width 59 height 4
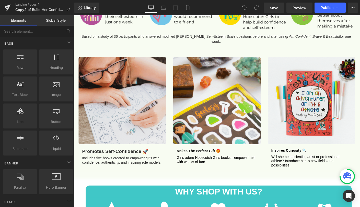
scroll to position [522, 0]
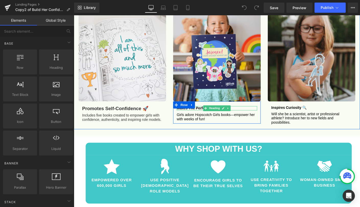
click at [208, 114] on h1 "Makes the perfect gift 🎁" at bounding box center [228, 116] width 87 height 5
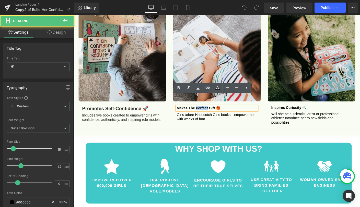
click at [208, 114] on h1 "Makes the perfect gift 🎁" at bounding box center [228, 116] width 87 height 5
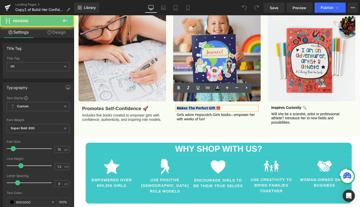
click at [208, 114] on h1 "Makes the perfect gift 🎁" at bounding box center [228, 116] width 87 height 5
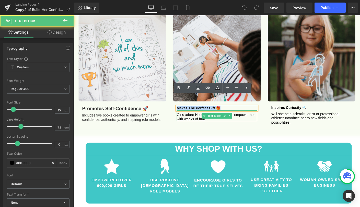
click at [198, 121] on p "Girls adore Hopscotch Girls books—empower her with weeks of fun!" at bounding box center [228, 125] width 87 height 9
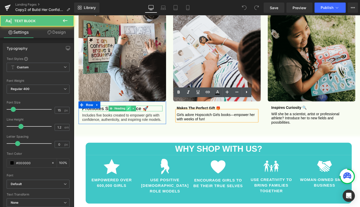
click at [132, 115] on icon at bounding box center [132, 116] width 3 height 3
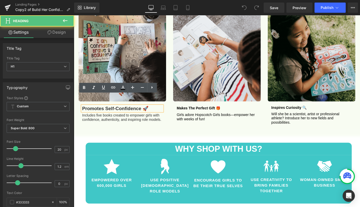
click at [121, 113] on b "promotes self-confidence 🚀" at bounding box center [119, 116] width 72 height 6
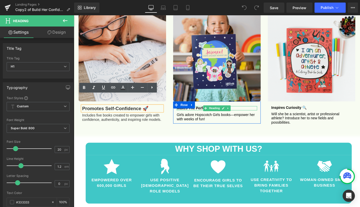
click at [207, 114] on h1 "Makes the perfect gift 🎁" at bounding box center [228, 116] width 87 height 5
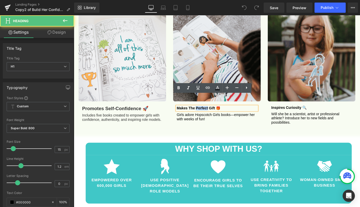
click at [207, 114] on h1 "Makes the perfect gift 🎁" at bounding box center [228, 116] width 87 height 5
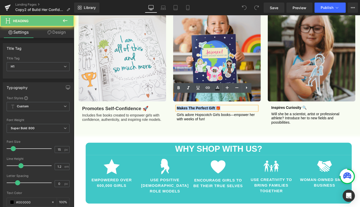
click at [207, 114] on h1 "Makes the perfect gift 🎁" at bounding box center [228, 116] width 87 height 5
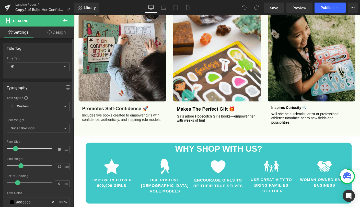
click at [15, 147] on span at bounding box center [15, 148] width 5 height 5
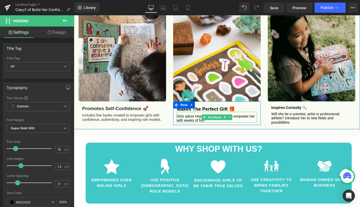
click at [188, 122] on p "Girls adore Hopscotch Girls books—empower her with weeks of fun!" at bounding box center [228, 126] width 87 height 9
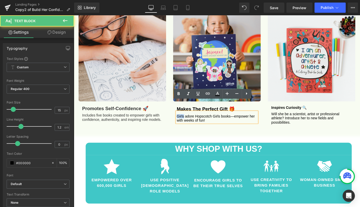
click at [188, 122] on p "Girls adore Hopscotch Girls books—empower her with weeks of fun!" at bounding box center [228, 126] width 87 height 9
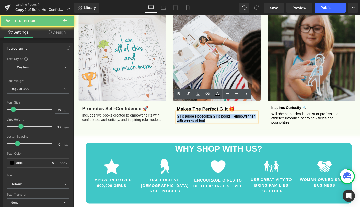
click at [188, 122] on p "Girls adore Hopscotch Girls books—empower her with weeks of fun!" at bounding box center [228, 126] width 87 height 9
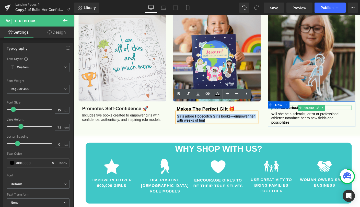
click at [311, 113] on b "Inspires curiosity 🔍" at bounding box center [306, 115] width 38 height 4
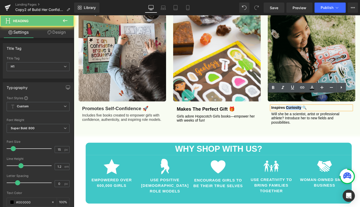
click at [311, 113] on b "Inspires curiosity 🔍" at bounding box center [306, 115] width 38 height 4
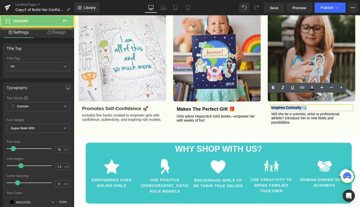
click at [311, 113] on b "Inspires curiosity 🔍" at bounding box center [306, 115] width 38 height 4
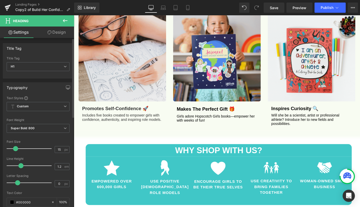
click at [15, 147] on span at bounding box center [15, 148] width 5 height 5
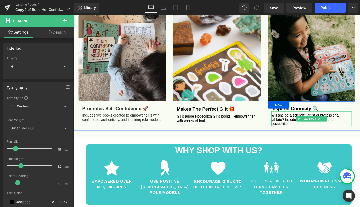
click at [292, 121] on p "Will she be a scientist, artist or professional athlete? Introduce her to new f…" at bounding box center [330, 128] width 87 height 14
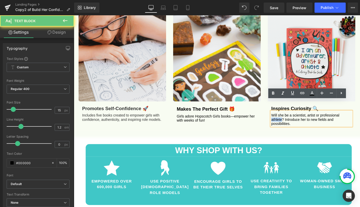
click at [292, 121] on p "Will she be a scientist, artist or professional athlete? Introduce her to new f…" at bounding box center [330, 128] width 87 height 14
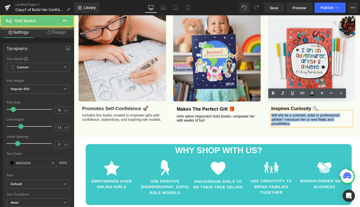
click at [292, 121] on p "Will she be a scientist, artist or professional athlete? Introduce her to new f…" at bounding box center [330, 128] width 87 height 14
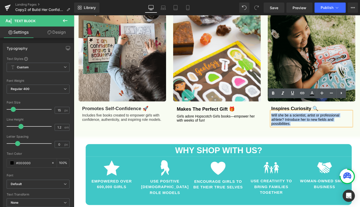
click at [168, 127] on div "Image promotes self-confidence 🚀 Heading Includes five books created to empower…" at bounding box center [228, 70] width 306 height 140
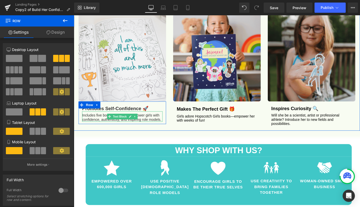
click at [148, 121] on p "Includes five books created to empower girls with confidence, authenticity, and…" at bounding box center [126, 125] width 87 height 9
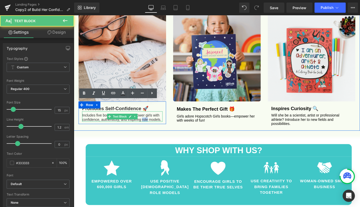
click at [148, 121] on p "Includes five books created to empower girls with confidence, authenticity, and…" at bounding box center [126, 125] width 87 height 9
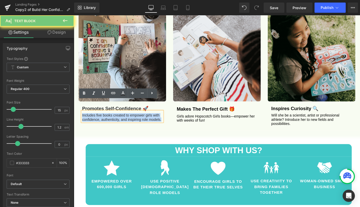
click at [148, 121] on p "Includes five books created to empower girls with confidence, authenticity, and…" at bounding box center [126, 125] width 87 height 9
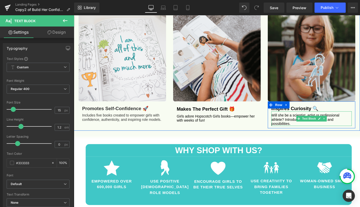
click at [306, 121] on p "Will she be a scientist, artist or professional athlete? Introduce her to new f…" at bounding box center [330, 128] width 87 height 14
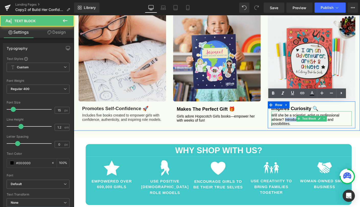
click at [306, 121] on p "Will she be a scientist, artist or professional athlete? Introduce her to new f…" at bounding box center [330, 128] width 87 height 14
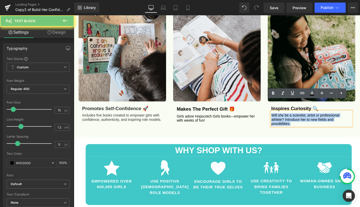
click at [306, 121] on p "Will she be a scientist, artist or professional athlete? Introduce her to new f…" at bounding box center [330, 128] width 87 height 14
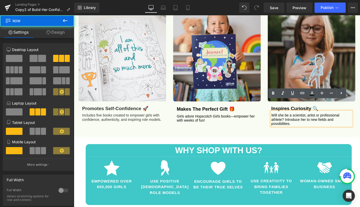
click at [267, 126] on div "Image promotes self-confidence 🚀 Heading Includes five books created to empower…" at bounding box center [228, 70] width 306 height 140
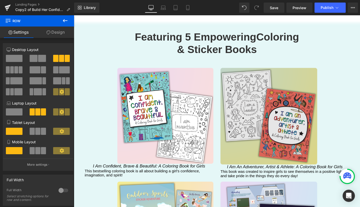
scroll to position [941, 0]
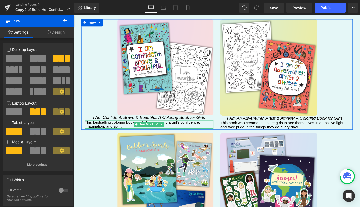
click at [174, 129] on p "This bestselling coloring book is all about building a girl's confidence, imagi…" at bounding box center [154, 133] width 139 height 9
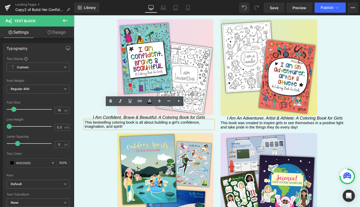
click at [174, 129] on p "This bestselling coloring book is all about building a girl's confidence, imagi…" at bounding box center [154, 133] width 139 height 9
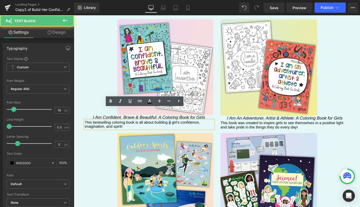
click at [174, 129] on p "This bestselling coloring book is all about building a girl's confidence, imagi…" at bounding box center [154, 133] width 139 height 9
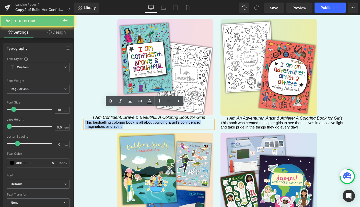
click at [174, 129] on p "This bestselling coloring book is all about building a girl's confidence, imagi…" at bounding box center [154, 133] width 139 height 9
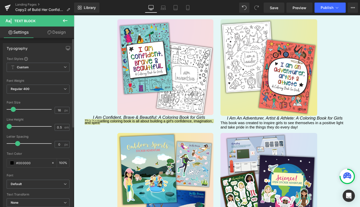
click at [14, 110] on span at bounding box center [13, 109] width 5 height 5
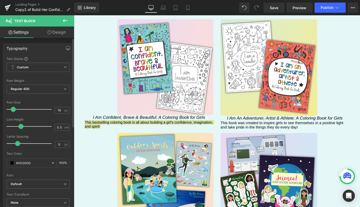
drag, startPoint x: 8, startPoint y: 126, endPoint x: 19, endPoint y: 125, distance: 11.2
click at [19, 125] on span at bounding box center [20, 126] width 5 height 5
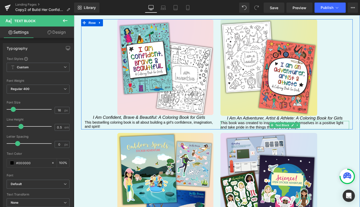
click at [238, 130] on p "This book was created to inspire girls to see themselves in a positive light an…" at bounding box center [301, 134] width 139 height 9
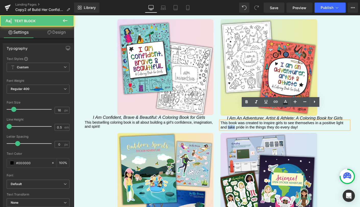
click at [238, 130] on p "This book was created to inspire girls to see themselves in a positive light an…" at bounding box center [301, 134] width 139 height 9
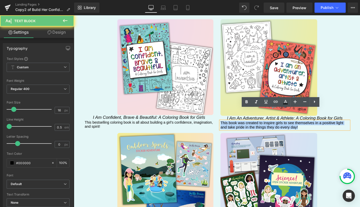
click at [238, 130] on p "This book was created to inspire girls to see themselves in a positive light an…" at bounding box center [301, 134] width 139 height 9
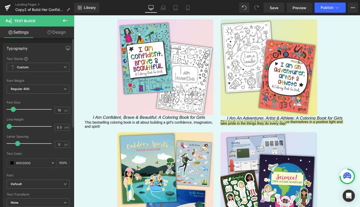
click at [14, 109] on span at bounding box center [13, 109] width 5 height 5
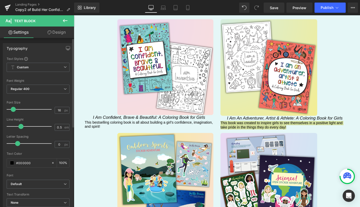
drag, startPoint x: 9, startPoint y: 128, endPoint x: 20, endPoint y: 127, distance: 11.0
click at [20, 127] on span at bounding box center [20, 126] width 5 height 5
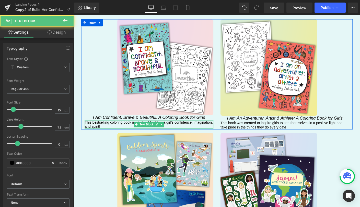
click at [196, 129] on p "This bestselling coloring book is all about building a girl's confidence, imagi…" at bounding box center [154, 133] width 139 height 9
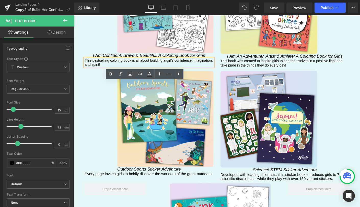
scroll to position [1052, 0]
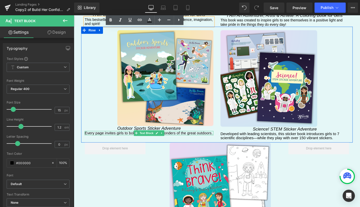
click at [178, 140] on p "Every page invites girls to boldly discover the wonders of the great outdoors." at bounding box center [154, 142] width 139 height 5
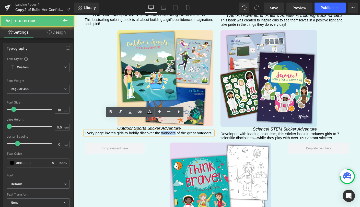
click at [178, 140] on p "Every page invites girls to boldly discover the wonders of the great outdoors." at bounding box center [154, 142] width 139 height 5
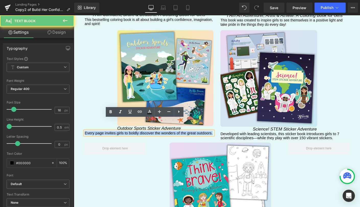
click at [178, 140] on p "Every page invites girls to boldly discover the wonders of the great outdoors." at bounding box center [154, 142] width 139 height 5
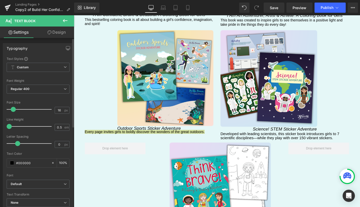
click at [15, 110] on span at bounding box center [13, 109] width 5 height 5
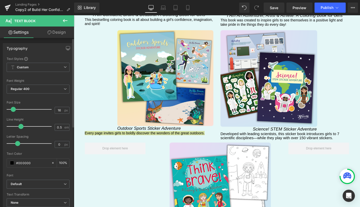
drag, startPoint x: 10, startPoint y: 126, endPoint x: 21, endPoint y: 125, distance: 10.7
click at [21, 125] on span at bounding box center [20, 126] width 5 height 5
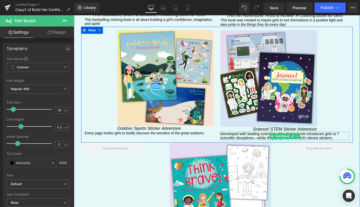
click at [251, 141] on p "Developed with leading scientists, this sticker book introduces girls to 7 scie…" at bounding box center [301, 145] width 139 height 9
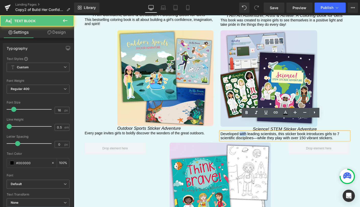
click at [251, 141] on p "Developed with leading scientists, this sticker book introduces girls to 7 scie…" at bounding box center [301, 145] width 139 height 9
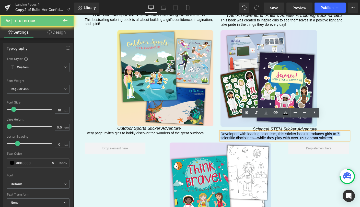
click at [251, 141] on p "Developed with leading scientists, this sticker book introduces girls to 7 scie…" at bounding box center [301, 145] width 139 height 9
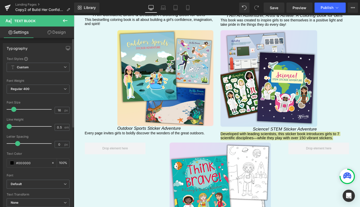
click at [15, 112] on div at bounding box center [30, 109] width 42 height 10
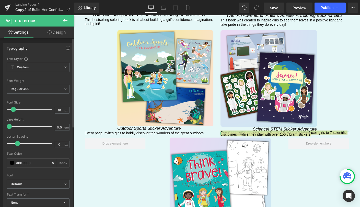
click at [15, 110] on span at bounding box center [13, 109] width 5 height 5
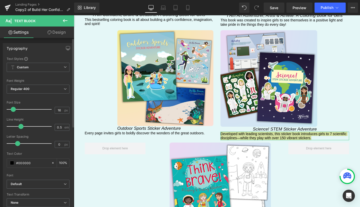
drag, startPoint x: 9, startPoint y: 127, endPoint x: 20, endPoint y: 128, distance: 10.8
click at [20, 128] on span at bounding box center [20, 126] width 5 height 5
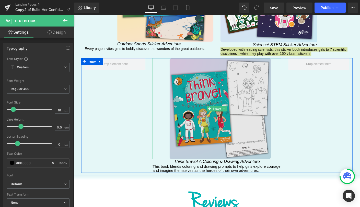
scroll to position [1144, 0]
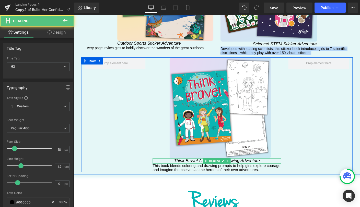
click at [208, 170] on icon "Think Brave! A Coloring & Drawing Adventure" at bounding box center [228, 172] width 93 height 5
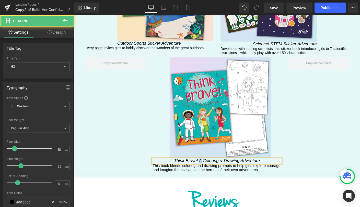
click at [207, 170] on icon "Think Brave! A Coloring & Drawing Adventure" at bounding box center [228, 172] width 93 height 5
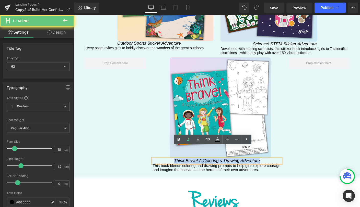
click at [207, 170] on icon "Think Brave! A Coloring & Drawing Adventure" at bounding box center [228, 172] width 93 height 5
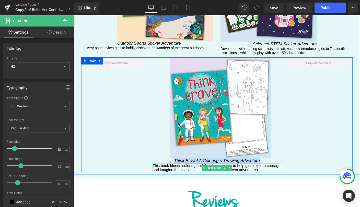
click at [161, 176] on p "This book blends coloring and drawing prompts to help girls explore courage and…" at bounding box center [228, 180] width 139 height 9
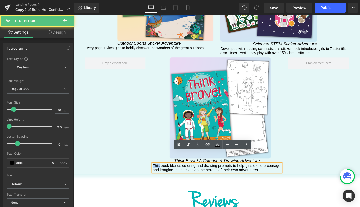
click at [161, 176] on p "This book blends coloring and drawing prompts to help girls explore courage and…" at bounding box center [228, 180] width 139 height 9
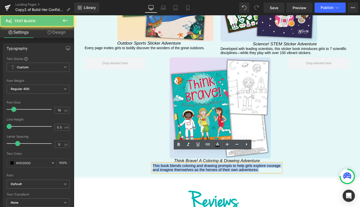
click at [161, 176] on p "This book blends coloring and drawing prompts to help girls explore courage and…" at bounding box center [228, 180] width 139 height 9
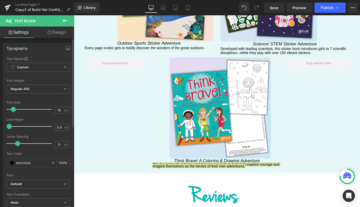
click at [13, 110] on span at bounding box center [13, 109] width 5 height 5
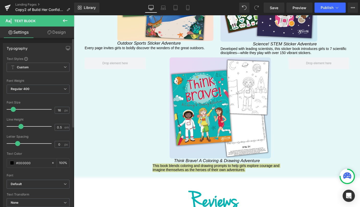
drag, startPoint x: 10, startPoint y: 126, endPoint x: 22, endPoint y: 127, distance: 11.8
click at [22, 127] on span at bounding box center [20, 126] width 5 height 5
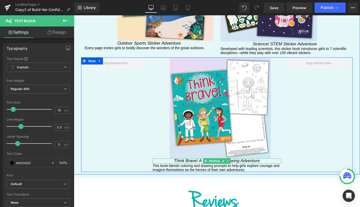
click at [198, 170] on icon "Think Brave! A Coloring & Drawing Adventure" at bounding box center [228, 172] width 93 height 5
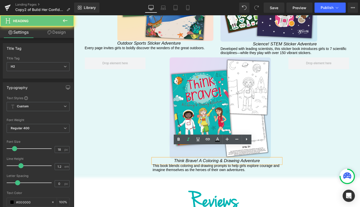
click at [198, 170] on icon "Think Brave! A Coloring & Drawing Adventure" at bounding box center [228, 172] width 93 height 5
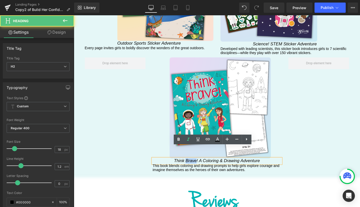
click at [198, 170] on icon "Think Brave! A Coloring & Drawing Adventure" at bounding box center [228, 172] width 93 height 5
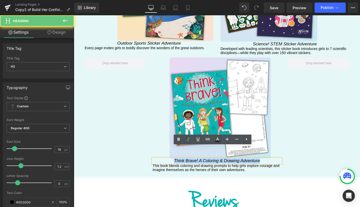
click at [198, 170] on icon "Think Brave! A Coloring & Drawing Adventure" at bounding box center [228, 172] width 93 height 5
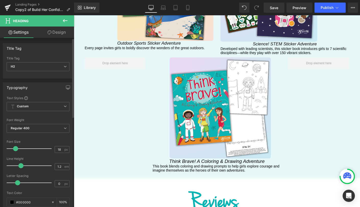
click at [15, 148] on span at bounding box center [15, 148] width 5 height 5
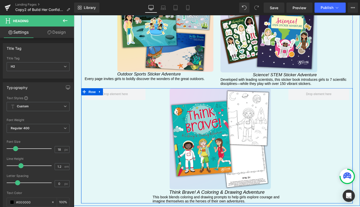
scroll to position [1110, 0]
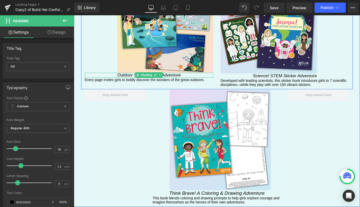
click at [132, 77] on icon "Outdoor Sports Sticker Adventure" at bounding box center [155, 79] width 68 height 5
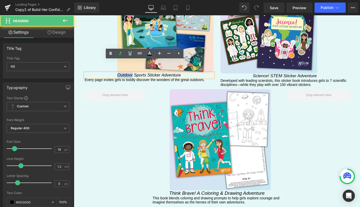
click at [132, 77] on icon "Outdoor Sports Sticker Adventure" at bounding box center [155, 79] width 68 height 5
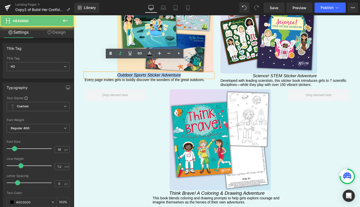
click at [132, 77] on icon "Outdoor Sports Sticker Adventure" at bounding box center [155, 79] width 68 height 5
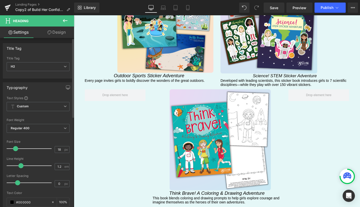
click at [17, 149] on span at bounding box center [15, 148] width 5 height 5
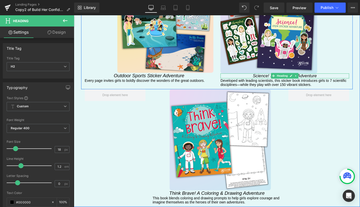
click at [274, 78] on icon "Science! STEM Sticker Adventure" at bounding box center [301, 80] width 69 height 5
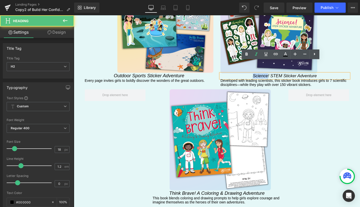
click at [274, 78] on icon "Science! STEM Sticker Adventure" at bounding box center [301, 80] width 69 height 5
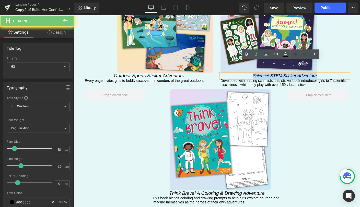
click at [274, 78] on icon "Science! STEM Sticker Adventure" at bounding box center [301, 80] width 69 height 5
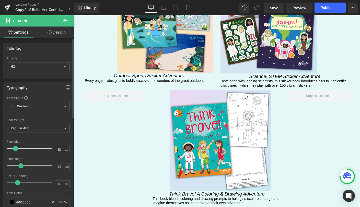
click at [15, 147] on span at bounding box center [15, 148] width 5 height 5
click at [39, 128] on span "Regular 400" at bounding box center [38, 128] width 63 height 9
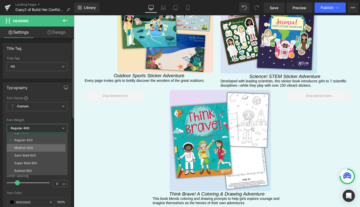
scroll to position [22, 0]
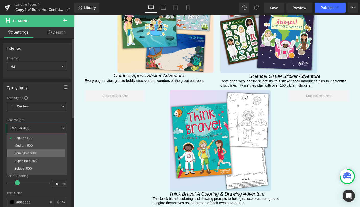
click at [30, 153] on div "Semi Bold 600" at bounding box center [25, 154] width 22 height 4
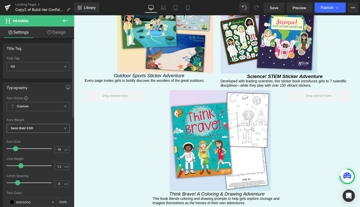
click at [38, 129] on span "Semi Bold 600" at bounding box center [38, 128] width 63 height 9
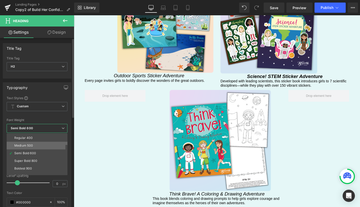
click at [29, 145] on div "Medium 500" at bounding box center [23, 146] width 19 height 4
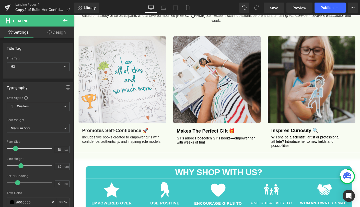
scroll to position [497, 0]
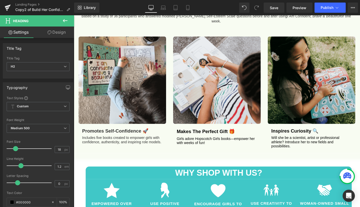
click at [112, 137] on div "promotes self-confidence 🚀 Heading" at bounding box center [126, 140] width 87 height 6
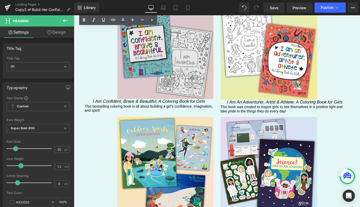
scroll to position [960, 0]
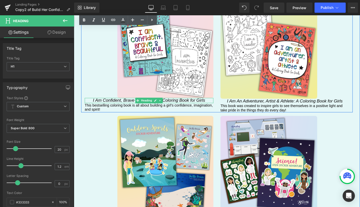
click at [135, 105] on icon "I Am Confident, Brave & Beautiful: A Coloring Book for Girls" at bounding box center [154, 107] width 121 height 5
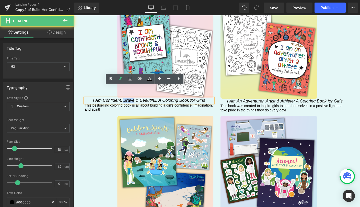
click at [135, 105] on icon "I Am Confident, Brave & Beautiful: A Coloring Book for Girls" at bounding box center [154, 107] width 121 height 5
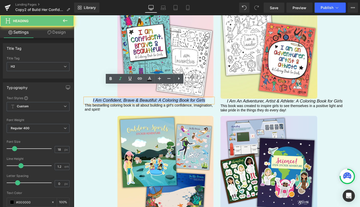
click at [135, 105] on icon "I Am Confident, Brave & Beautiful: A Coloring Book for Girls" at bounding box center [154, 107] width 121 height 5
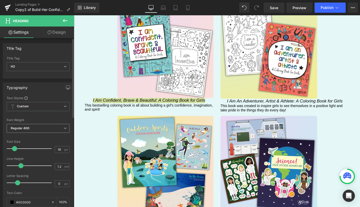
click at [27, 129] on b "Regular 400" at bounding box center [20, 128] width 19 height 4
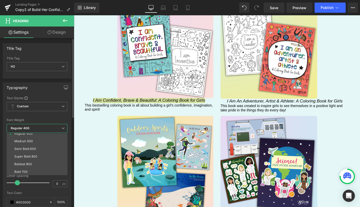
scroll to position [28, 0]
click at [33, 155] on div "Super Bold 800" at bounding box center [25, 156] width 23 height 4
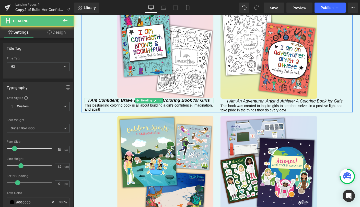
click at [120, 105] on icon "I Am Confident, Brave & Beautiful: A Coloring Book for Girls" at bounding box center [154, 107] width 131 height 5
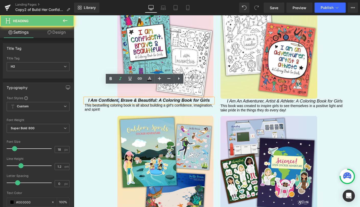
click at [120, 105] on icon "I Am Confident, Brave & Beautiful: A Coloring Book for Girls" at bounding box center [154, 107] width 131 height 5
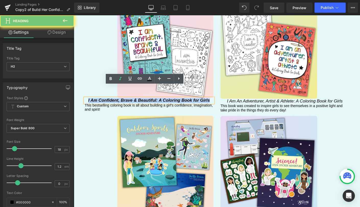
click at [120, 105] on icon "I Am Confident, Brave & Beautiful: A Coloring Book for Girls" at bounding box center [154, 107] width 131 height 5
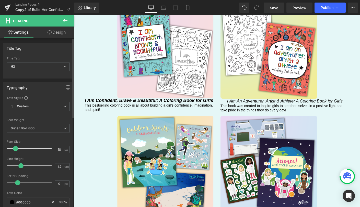
click at [15, 148] on span at bounding box center [15, 148] width 5 height 5
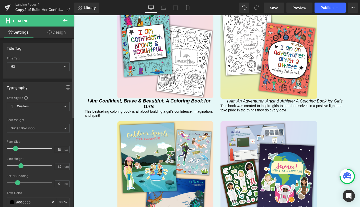
click at [14, 148] on span at bounding box center [15, 148] width 5 height 5
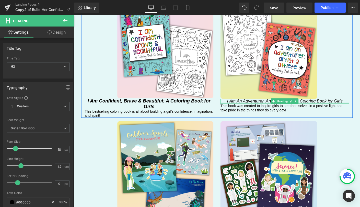
click at [242, 110] on div at bounding box center [301, 110] width 139 height 1
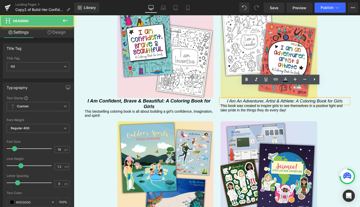
click at [242, 105] on icon "I Am An Adventurer, Artist & Athlete: A Coloring Book for Girls" at bounding box center [301, 107] width 125 height 5
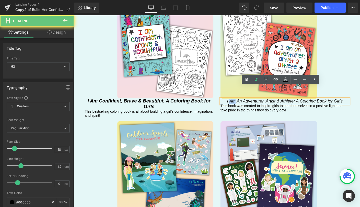
click at [242, 105] on icon "I Am An Adventurer, Artist & Athlete: A Coloring Book for Girls" at bounding box center [301, 107] width 125 height 5
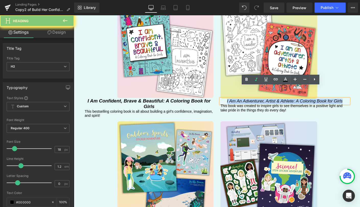
click at [243, 105] on icon "I Am An Adventurer, Artist & Athlete: A Coloring Book for Girls" at bounding box center [301, 107] width 125 height 5
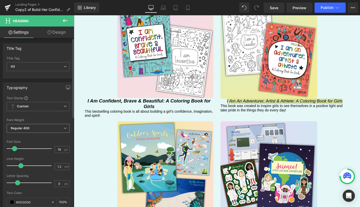
click at [32, 130] on span "Regular 400" at bounding box center [38, 128] width 63 height 9
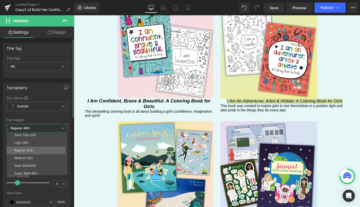
scroll to position [11, 0]
click at [32, 172] on div "Super Bold 800" at bounding box center [25, 173] width 23 height 4
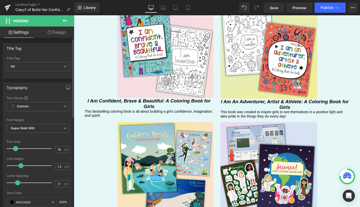
click at [17, 150] on span at bounding box center [15, 148] width 5 height 5
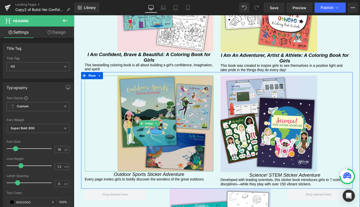
scroll to position [1047, 0]
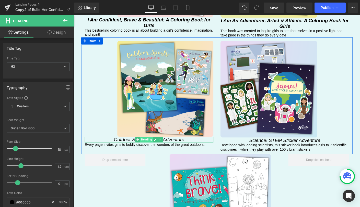
click at [147, 147] on span "Heading" at bounding box center [152, 150] width 14 height 6
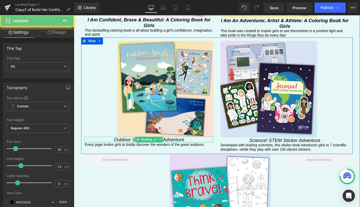
click at [132, 147] on icon "Outdoor Sports Sticker Adventure" at bounding box center [155, 150] width 76 height 6
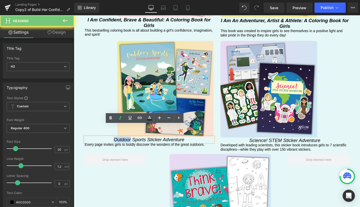
click at [132, 147] on icon "Outdoor Sports Sticker Adventure" at bounding box center [155, 150] width 76 height 6
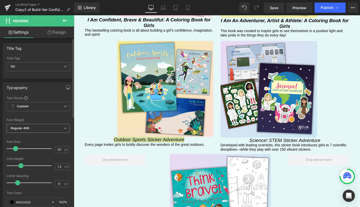
click at [24, 127] on b "Regular 400" at bounding box center [20, 128] width 19 height 4
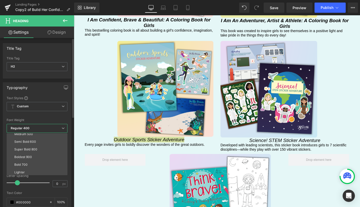
scroll to position [35, 0]
click at [33, 148] on div "Super Bold 800" at bounding box center [25, 149] width 23 height 4
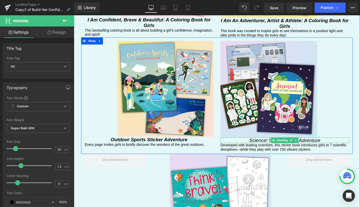
click at [263, 148] on icon "Science! STEM Sticker Adventure" at bounding box center [301, 151] width 77 height 6
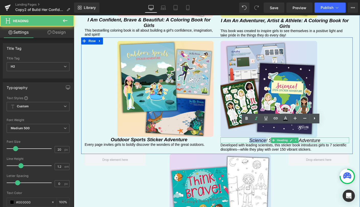
click at [263, 148] on icon "Science! STEM Sticker Adventure" at bounding box center [301, 151] width 77 height 6
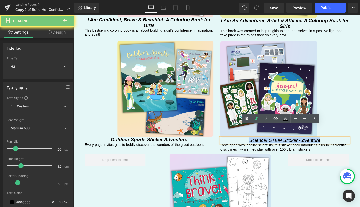
click at [263, 148] on icon "Science! STEM Sticker Adventure" at bounding box center [301, 151] width 77 height 6
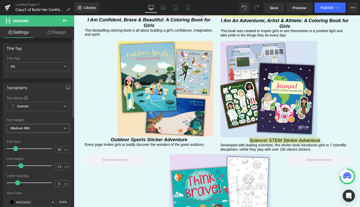
click at [23, 130] on b "Medium 500" at bounding box center [20, 128] width 19 height 4
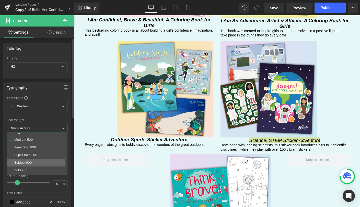
scroll to position [31, 0]
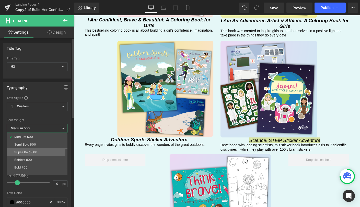
click at [24, 154] on div "Super Bold 800" at bounding box center [25, 153] width 23 height 4
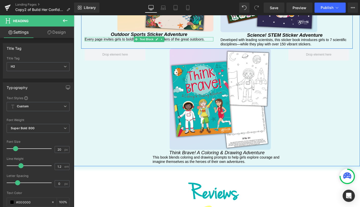
scroll to position [1202, 0]
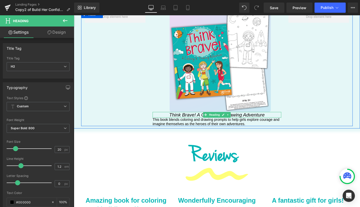
click at [193, 120] on icon "Think Brave! A Coloring & Drawing Adventure" at bounding box center [228, 123] width 103 height 6
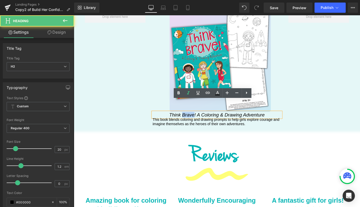
click at [193, 120] on icon "Think Brave! A Coloring & Drawing Adventure" at bounding box center [228, 123] width 103 height 6
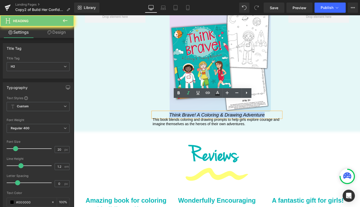
click at [193, 120] on icon "Think Brave! A Coloring & Drawing Adventure" at bounding box center [228, 123] width 103 height 6
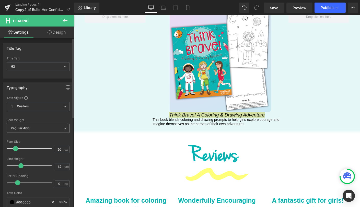
click at [21, 129] on b "Regular 400" at bounding box center [20, 128] width 19 height 4
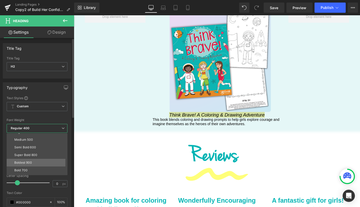
scroll to position [29, 0]
click at [25, 155] on div "Super Bold 800" at bounding box center [25, 155] width 23 height 4
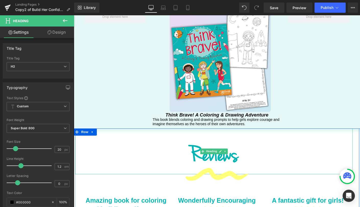
click at [123, 138] on div "Reviews" at bounding box center [224, 163] width 299 height 50
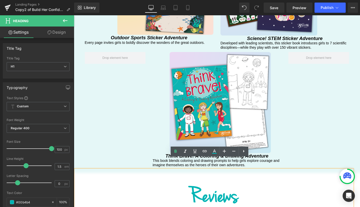
scroll to position [1157, 0]
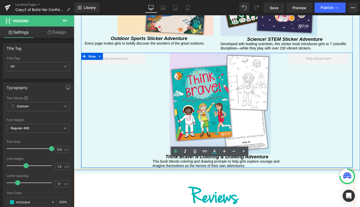
click at [351, 125] on div "Image Think Brave! A Coloring & Drawing Adventure Heading This book blends colo…" at bounding box center [228, 118] width 293 height 125
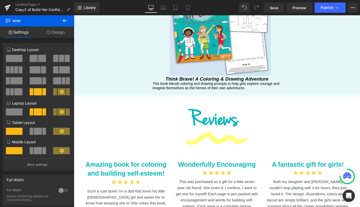
scroll to position [1381, 0]
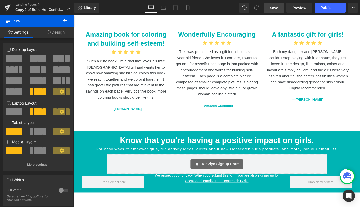
click at [275, 9] on span "Save" at bounding box center [273, 7] width 8 height 5
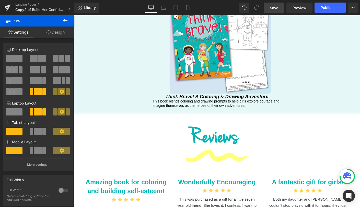
scroll to position [1226, 0]
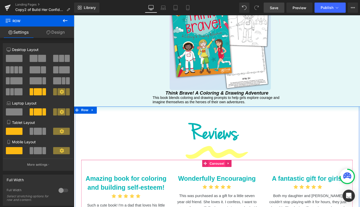
click at [219, 172] on span "Carousel" at bounding box center [228, 176] width 18 height 8
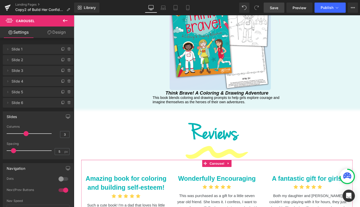
click at [54, 33] on link "Design" at bounding box center [56, 32] width 37 height 11
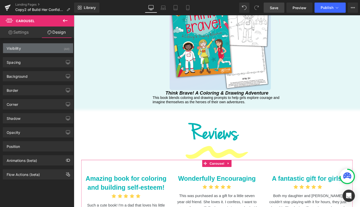
click at [19, 49] on div "Visibility" at bounding box center [14, 46] width 14 height 7
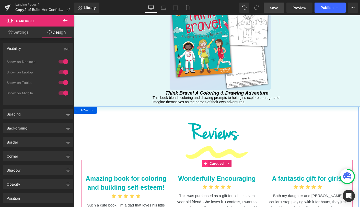
click at [215, 172] on span at bounding box center [215, 176] width 7 height 8
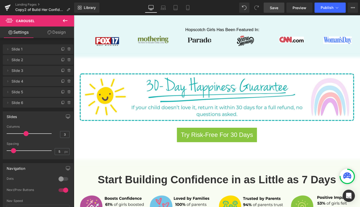
scroll to position [266, 0]
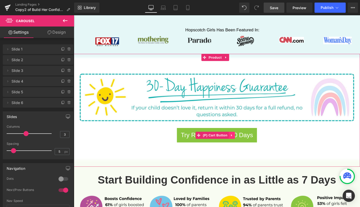
click at [244, 143] on icon at bounding box center [244, 145] width 4 height 4
click at [239, 143] on icon at bounding box center [241, 145] width 4 height 4
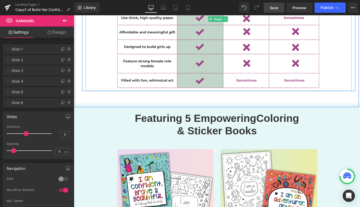
scroll to position [837, 0]
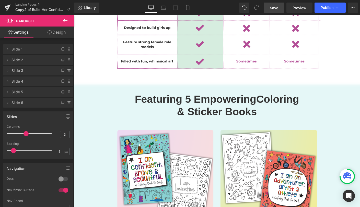
click at [63, 21] on icon at bounding box center [65, 20] width 5 height 3
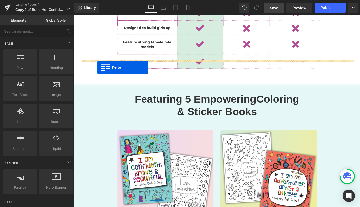
drag, startPoint x: 94, startPoint y: 77, endPoint x: 99, endPoint y: 72, distance: 6.5
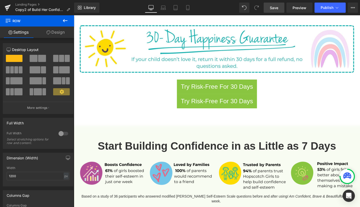
scroll to position [317, 0]
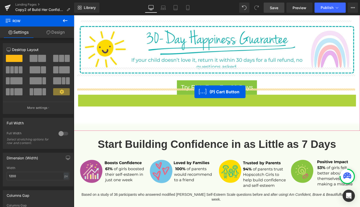
drag, startPoint x: 208, startPoint y: 101, endPoint x: 204, endPoint y: 98, distance: 5.3
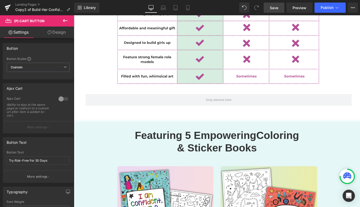
scroll to position [819, 0]
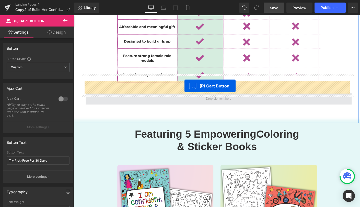
drag, startPoint x: 207, startPoint y: 103, endPoint x: 193, endPoint y: 92, distance: 18.0
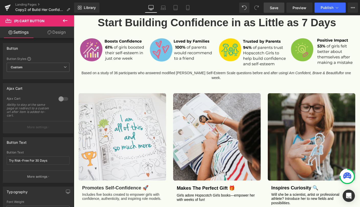
scroll to position [336, 0]
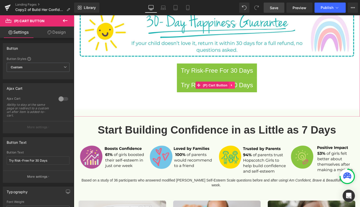
click at [244, 90] on icon at bounding box center [243, 91] width 1 height 2
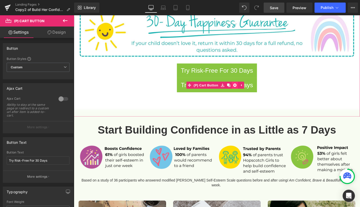
click at [246, 89] on icon at bounding box center [248, 91] width 4 height 4
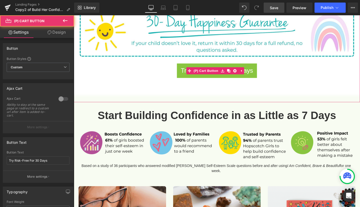
click at [157, 69] on div "Try Risk-Free For 30 Days" at bounding box center [228, 75] width 304 height 16
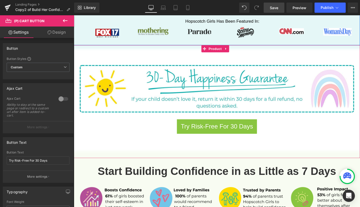
scroll to position [274, 0]
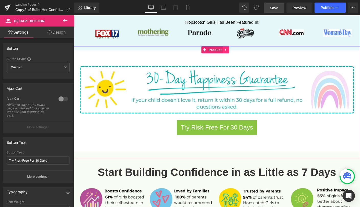
click at [238, 51] on icon at bounding box center [238, 53] width 4 height 4
click at [234, 51] on icon at bounding box center [235, 53] width 4 height 4
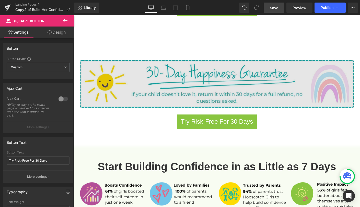
scroll to position [403, 0]
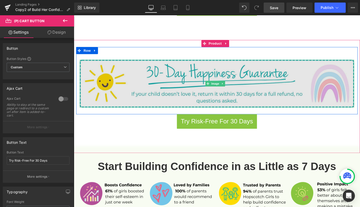
click at [217, 82] on div "Image" at bounding box center [228, 90] width 296 height 52
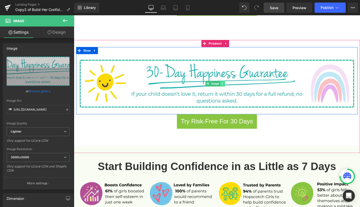
click at [234, 88] on icon at bounding box center [234, 89] width 3 height 3
click at [236, 88] on icon at bounding box center [236, 89] width 3 height 3
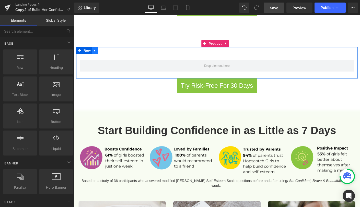
click at [96, 52] on icon at bounding box center [97, 54] width 4 height 4
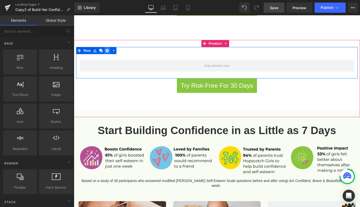
click at [110, 52] on icon at bounding box center [110, 54] width 4 height 4
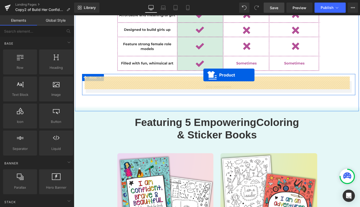
scroll to position [835, 0]
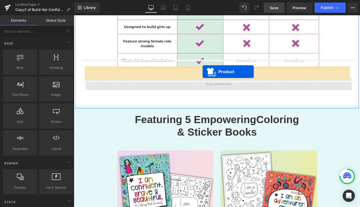
drag, startPoint x: 213, startPoint y: 39, endPoint x: 213, endPoint y: 76, distance: 37.5
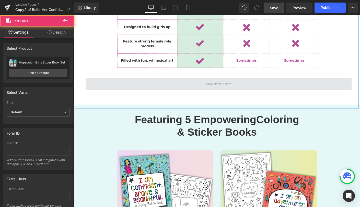
scroll to position [822, 0]
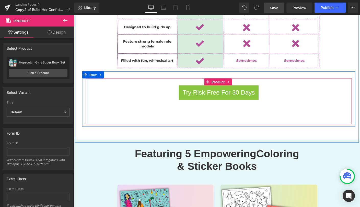
click at [228, 106] on div "Try Risk-Free For 30 Days (P) Cart Button Product" at bounding box center [230, 108] width 287 height 50
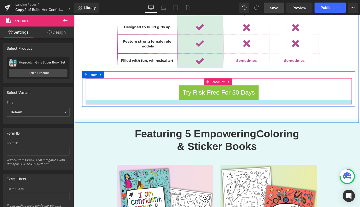
drag, startPoint x: 201, startPoint y: 118, endPoint x: 201, endPoint y: 97, distance: 21.4
click at [201, 107] on div at bounding box center [230, 109] width 287 height 5
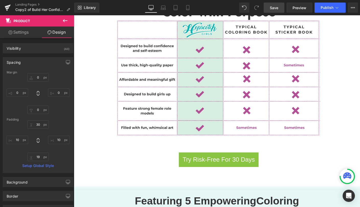
scroll to position [816, 0]
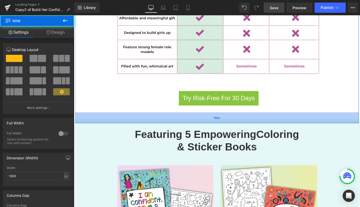
drag, startPoint x: 196, startPoint y: 119, endPoint x: 197, endPoint y: 113, distance: 5.7
click at [197, 120] on div "46px" at bounding box center [228, 126] width 306 height 12
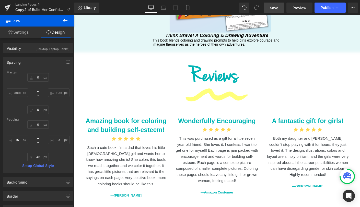
scroll to position [1414, 0]
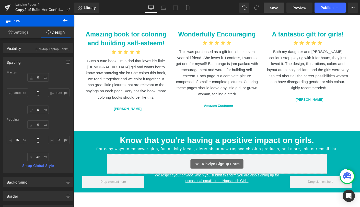
click at [274, 7] on span "Save" at bounding box center [273, 7] width 8 height 5
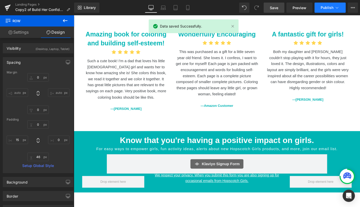
click at [331, 8] on span "Publish" at bounding box center [326, 8] width 13 height 4
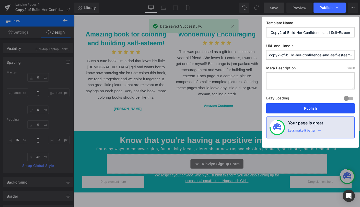
click at [303, 107] on button "Publish" at bounding box center [310, 108] width 88 height 10
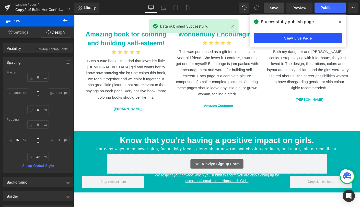
click at [271, 37] on link "View Live Page" at bounding box center [297, 38] width 88 height 10
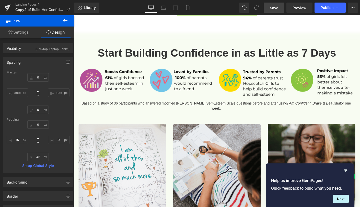
scroll to position [373, 0]
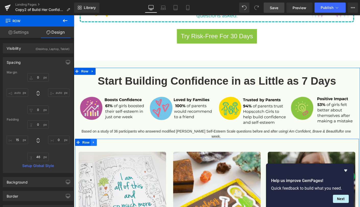
click at [95, 149] on link at bounding box center [95, 153] width 7 height 8
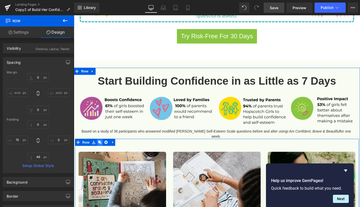
click at [102, 151] on icon at bounding box center [102, 153] width 4 height 4
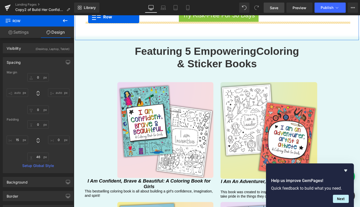
scroll to position [921, 0]
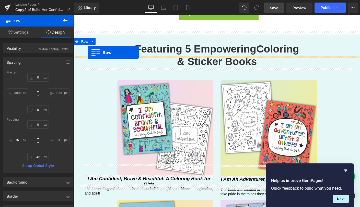
drag, startPoint x: 78, startPoint y: 39, endPoint x: 89, endPoint y: 56, distance: 20.1
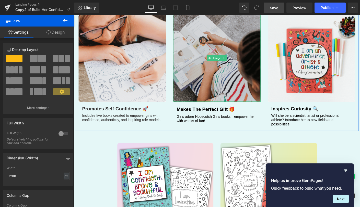
scroll to position [1013, 0]
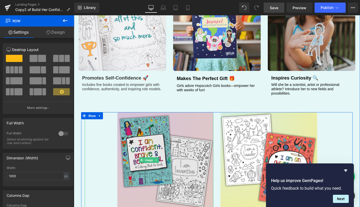
click at [181, 148] on img at bounding box center [154, 172] width 139 height 104
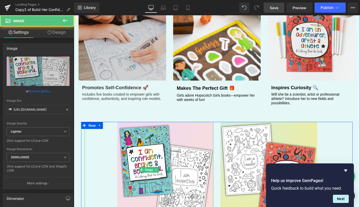
scroll to position [981, 0]
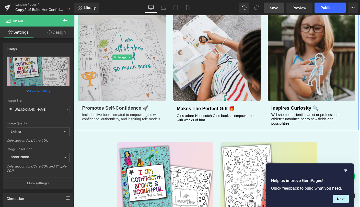
click at [139, 58] on img at bounding box center [126, 61] width 94 height 94
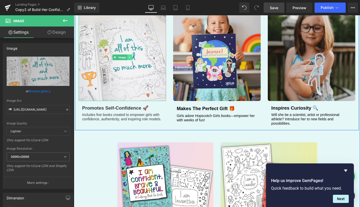
click at [133, 59] on icon at bounding box center [134, 60] width 3 height 3
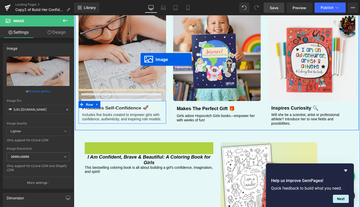
drag, startPoint x: 145, startPoint y: 192, endPoint x: 145, endPoint y: 63, distance: 128.3
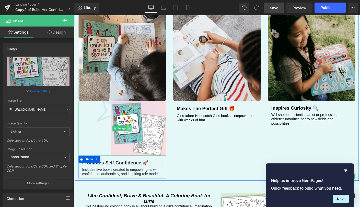
click at [133, 136] on icon at bounding box center [134, 137] width 3 height 3
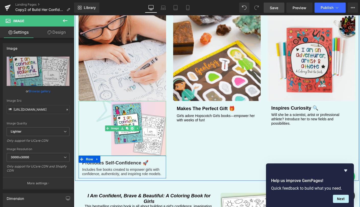
click at [135, 136] on icon at bounding box center [136, 137] width 3 height 3
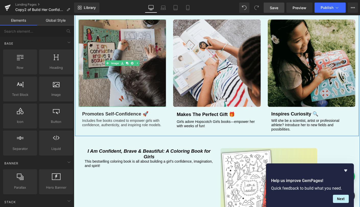
scroll to position [957, 0]
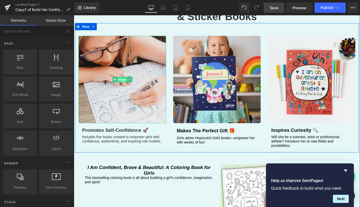
click at [115, 82] on link "Image" at bounding box center [123, 85] width 16 height 6
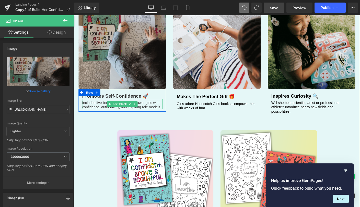
scroll to position [968, 0]
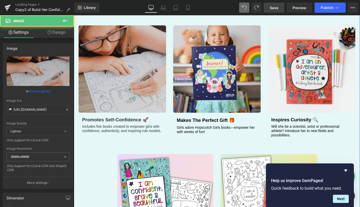
click at [120, 75] on img at bounding box center [126, 73] width 94 height 94
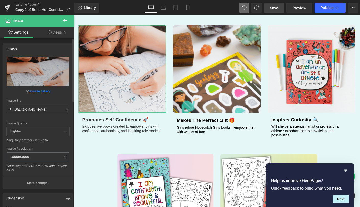
click at [39, 90] on link "Browse gallery" at bounding box center [40, 91] width 22 height 9
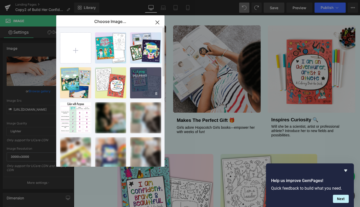
click at [142, 77] on p "962.89 KB" at bounding box center [145, 76] width 26 height 4
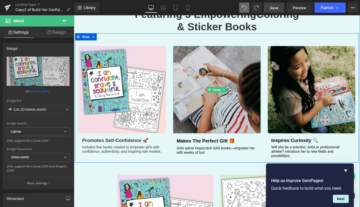
scroll to position [946, 0]
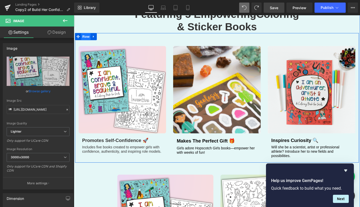
click at [85, 34] on span "Row" at bounding box center [87, 38] width 10 height 8
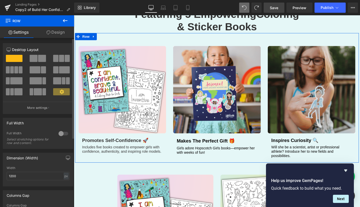
click at [17, 71] on span at bounding box center [16, 69] width 4 height 7
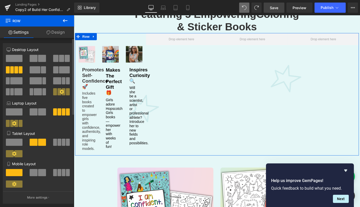
click at [44, 59] on span at bounding box center [42, 58] width 8 height 7
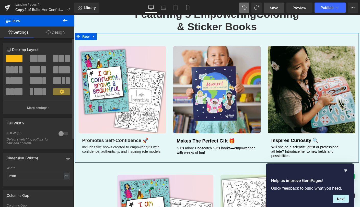
click at [36, 57] on button at bounding box center [38, 58] width 17 height 7
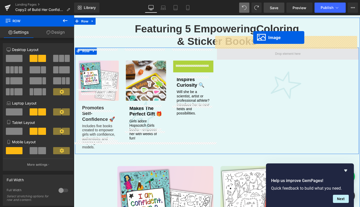
drag, startPoint x: 192, startPoint y: 56, endPoint x: 267, endPoint y: 34, distance: 78.5
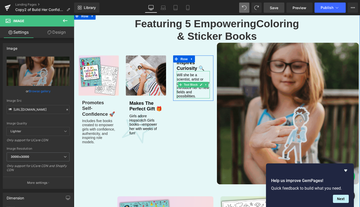
scroll to position [933, 0]
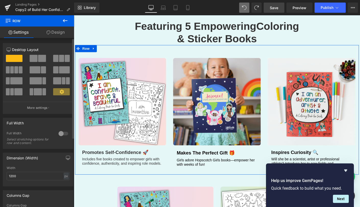
click at [14, 70] on span at bounding box center [16, 69] width 4 height 7
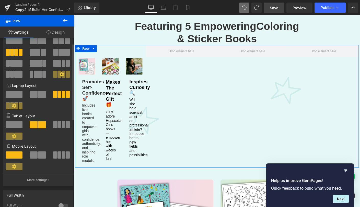
scroll to position [18, 0]
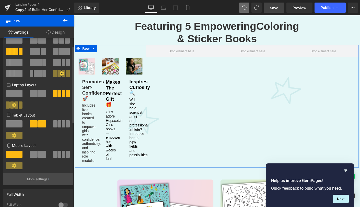
click at [48, 183] on button "More settings" at bounding box center [38, 179] width 70 height 12
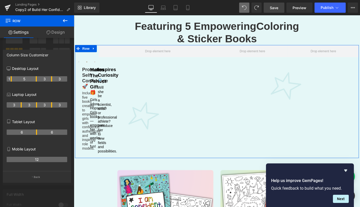
drag, startPoint x: 21, startPoint y: 79, endPoint x: 11, endPoint y: 79, distance: 9.7
drag, startPoint x: 51, startPoint y: 79, endPoint x: 60, endPoint y: 80, distance: 8.7
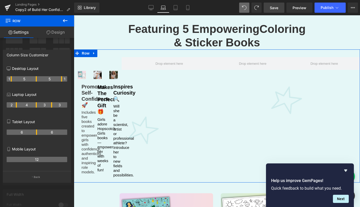
scroll to position [920, 0]
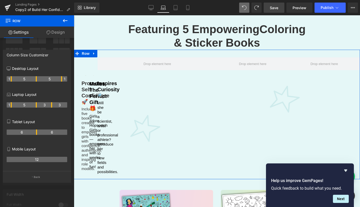
drag, startPoint x: 21, startPoint y: 105, endPoint x: 13, endPoint y: 104, distance: 8.2
click at [13, 104] on tr "1 5 3 3" at bounding box center [37, 104] width 60 height 5
drag, startPoint x: 51, startPoint y: 105, endPoint x: 60, endPoint y: 105, distance: 9.2
click at [60, 105] on th "5" at bounding box center [49, 104] width 25 height 5
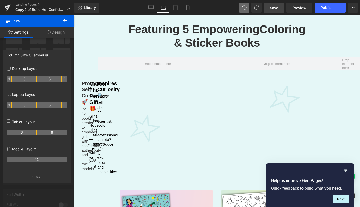
click at [130, 75] on body "Skip to content This site has limited support for your browser. We recommend sw…" at bounding box center [217, 65] width 286 height 1938
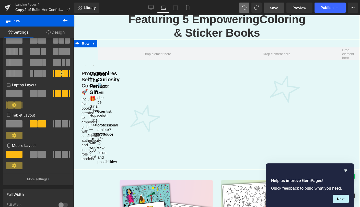
scroll to position [878, 0]
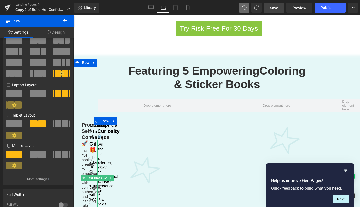
click at [97, 142] on p "Will she be a scientist, artist or professional athlete? Introduce her to new f…" at bounding box center [97, 178] width 0 height 73
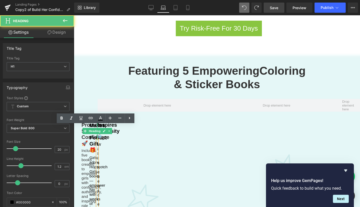
click at [97, 122] on b "Inspires curiosity 🔍" at bounding box center [108, 131] width 22 height 18
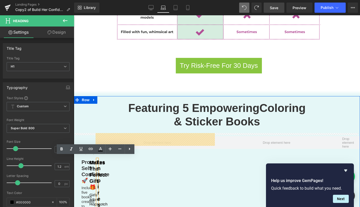
scroll to position [829, 0]
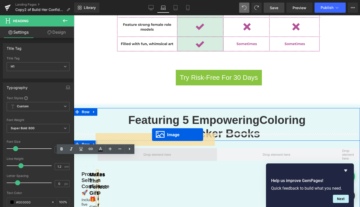
drag, startPoint x: 137, startPoint y: 126, endPoint x: 152, endPoint y: 135, distance: 17.6
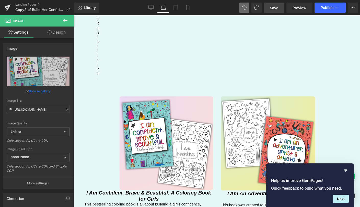
click at [65, 20] on icon at bounding box center [65, 21] width 6 height 6
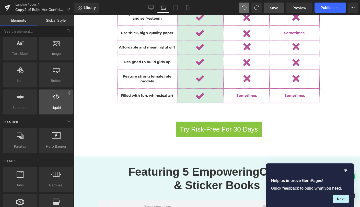
scroll to position [0, 0]
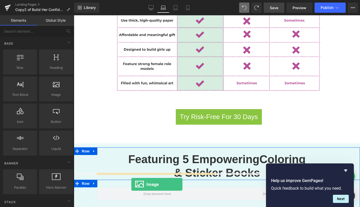
drag, startPoint x: 130, startPoint y: 108, endPoint x: 131, endPoint y: 189, distance: 80.6
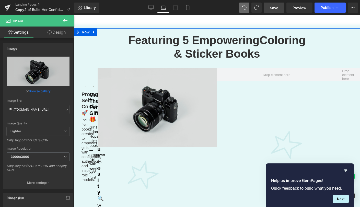
scroll to position [908, 0]
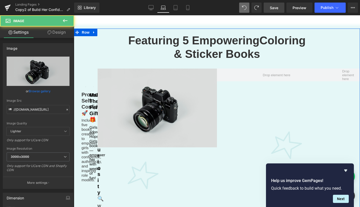
click at [147, 95] on div "Image" at bounding box center [156, 108] width 119 height 79
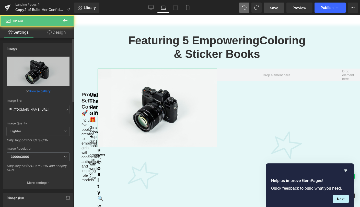
click at [40, 91] on link "Browse gallery" at bounding box center [40, 91] width 22 height 9
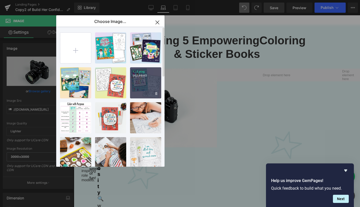
click at [136, 77] on p "962.89 KB" at bounding box center [145, 76] width 26 height 4
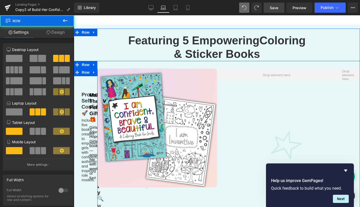
click at [82, 88] on div "Image Makes the perfect gift 🎁 Heading Girls adore Hopscotch Girls books—empowe…" at bounding box center [86, 132] width 8 height 101
click at [93, 71] on icon at bounding box center [93, 72] width 1 height 2
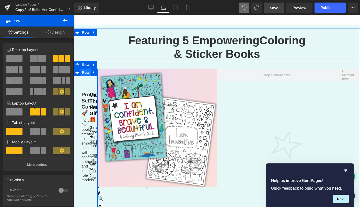
click at [82, 69] on span "Row" at bounding box center [85, 73] width 10 height 8
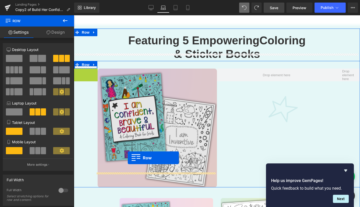
drag, startPoint x: 77, startPoint y: 57, endPoint x: 128, endPoint y: 158, distance: 112.6
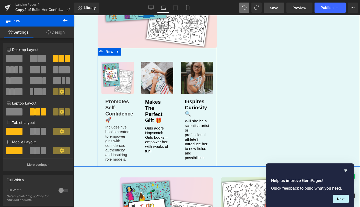
scroll to position [1047, 0]
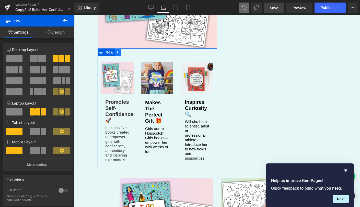
click at [118, 48] on link at bounding box center [118, 52] width 7 height 8
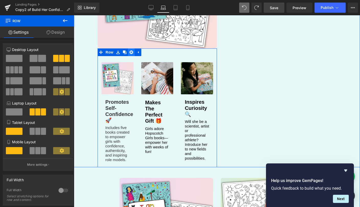
click at [129, 51] on icon at bounding box center [131, 53] width 4 height 4
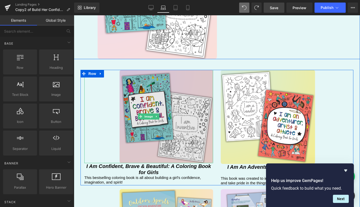
scroll to position [1025, 0]
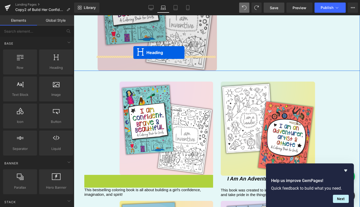
drag, startPoint x: 134, startPoint y: 167, endPoint x: 133, endPoint y: 53, distance: 114.1
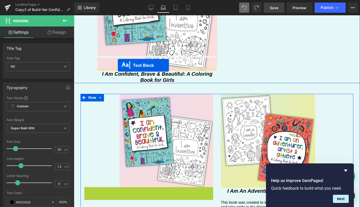
drag, startPoint x: 131, startPoint y: 176, endPoint x: 117, endPoint y: 65, distance: 111.4
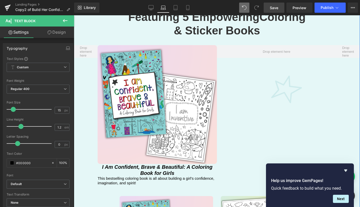
scroll to position [931, 0]
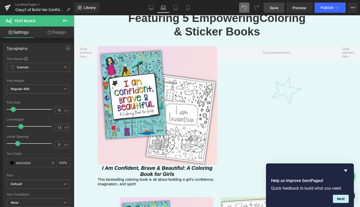
click at [66, 19] on icon at bounding box center [65, 21] width 6 height 6
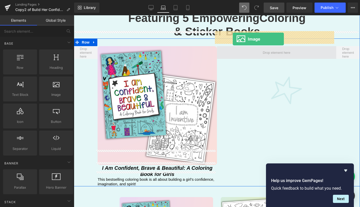
drag, startPoint x: 128, startPoint y: 102, endPoint x: 232, endPoint y: 39, distance: 121.4
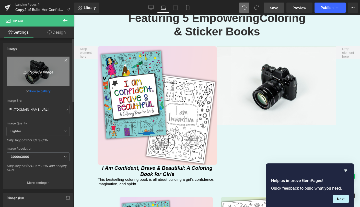
click at [43, 69] on icon "Replace Image" at bounding box center [38, 71] width 41 height 6
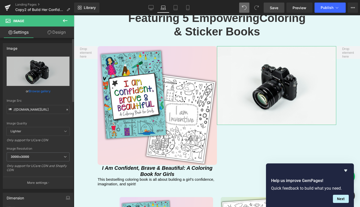
click at [43, 92] on link "Browse gallery" at bounding box center [40, 91] width 22 height 9
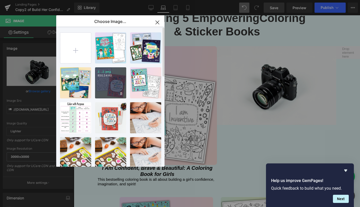
click at [114, 84] on div "2...2.png 850.54 KB" at bounding box center [110, 82] width 31 height 31
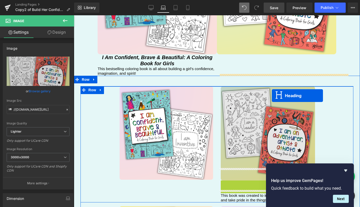
scroll to position [1038, 0]
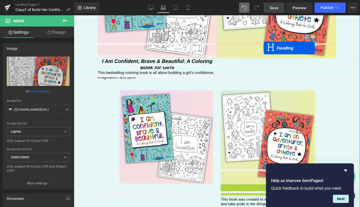
drag, startPoint x: 271, startPoint y: 117, endPoint x: 263, endPoint y: 48, distance: 69.9
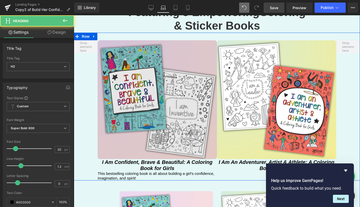
scroll to position [934, 0]
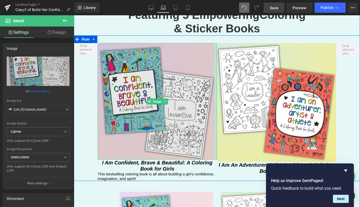
click at [212, 55] on div "Image" at bounding box center [156, 101] width 119 height 117
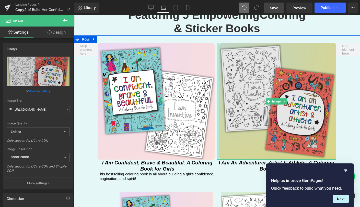
click at [217, 59] on div "Image" at bounding box center [276, 101] width 119 height 117
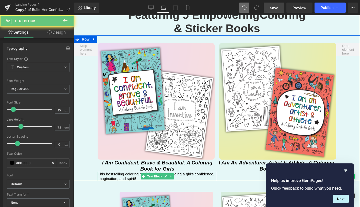
click at [205, 172] on p "This bestselling coloring book is all about building a girl's confidence, imagi…" at bounding box center [156, 176] width 119 height 9
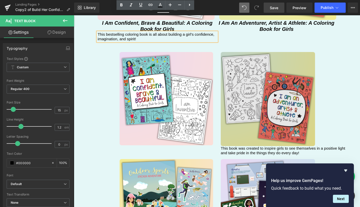
scroll to position [1079, 0]
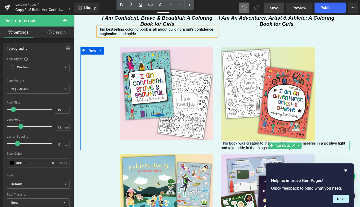
click at [267, 141] on div "This book was created to inspire girls to see themselves in a positive light an…" at bounding box center [284, 145] width 129 height 9
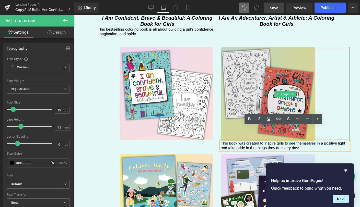
click at [340, 84] on img at bounding box center [284, 94] width 129 height 94
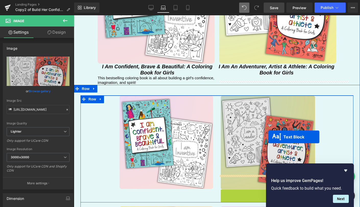
scroll to position [1029, 0]
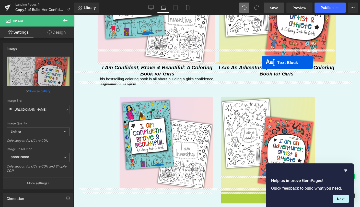
drag, startPoint x: 269, startPoint y: 130, endPoint x: 262, endPoint y: 63, distance: 67.6
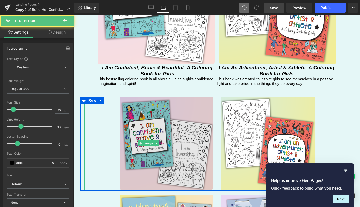
click at [179, 100] on img at bounding box center [148, 143] width 129 height 93
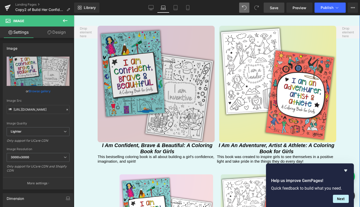
scroll to position [924, 0]
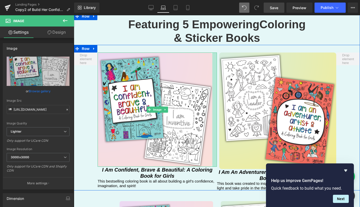
click at [212, 76] on div at bounding box center [214, 110] width 5 height 115
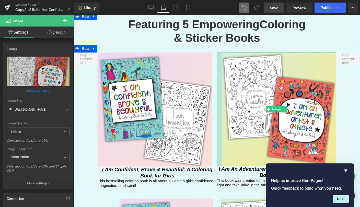
drag, startPoint x: 216, startPoint y: 73, endPoint x: 219, endPoint y: 74, distance: 3.1
click at [219, 74] on div at bounding box center [219, 110] width 5 height 114
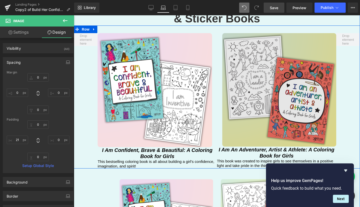
scroll to position [944, 0]
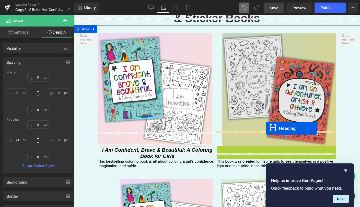
drag, startPoint x: 261, startPoint y: 137, endPoint x: 266, endPoint y: 128, distance: 9.7
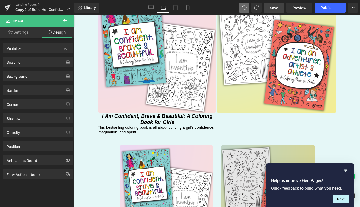
scroll to position [972, 0]
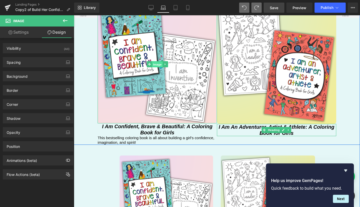
click at [154, 61] on span "Image" at bounding box center [157, 64] width 11 height 6
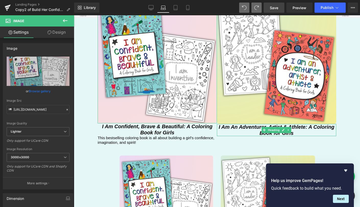
click at [53, 35] on link "Design" at bounding box center [56, 32] width 37 height 11
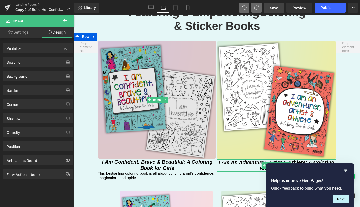
scroll to position [911, 0]
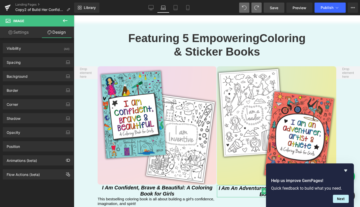
click at [67, 22] on icon at bounding box center [65, 21] width 6 height 6
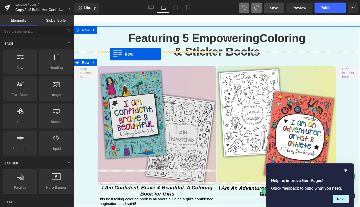
drag, startPoint x: 99, startPoint y: 78, endPoint x: 109, endPoint y: 54, distance: 25.8
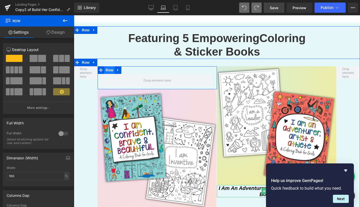
click at [108, 66] on span "Row" at bounding box center [109, 70] width 10 height 8
drag, startPoint x: 214, startPoint y: 65, endPoint x: 209, endPoint y: 64, distance: 4.3
click at [209, 66] on div "Row" at bounding box center [156, 77] width 119 height 23
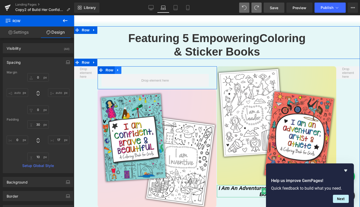
click at [117, 68] on icon at bounding box center [118, 70] width 4 height 4
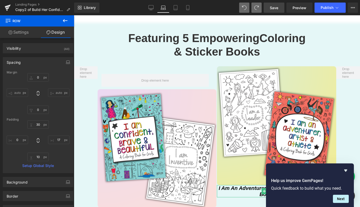
click at [62, 20] on icon at bounding box center [65, 21] width 6 height 6
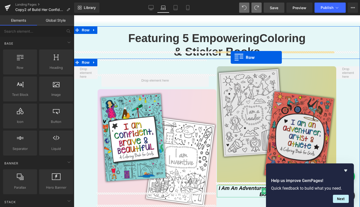
drag, startPoint x: 102, startPoint y: 73, endPoint x: 230, endPoint y: 57, distance: 129.6
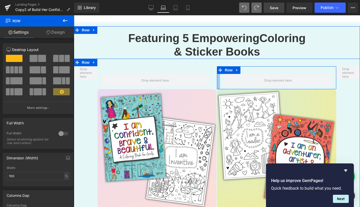
drag, startPoint x: 215, startPoint y: 60, endPoint x: 218, endPoint y: 59, distance: 3.1
click at [218, 66] on div "Row" at bounding box center [276, 77] width 119 height 23
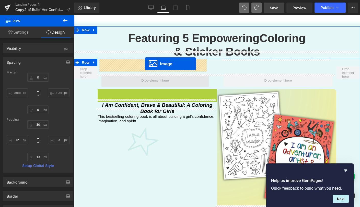
drag, startPoint x: 146, startPoint y: 134, endPoint x: 145, endPoint y: 64, distance: 70.7
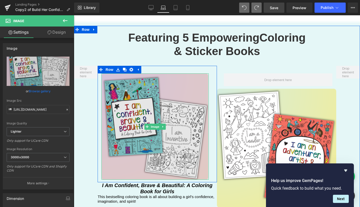
scroll to position [912, 0]
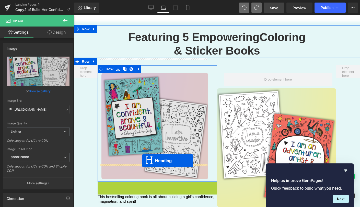
drag, startPoint x: 142, startPoint y: 172, endPoint x: 142, endPoint y: 161, distance: 11.5
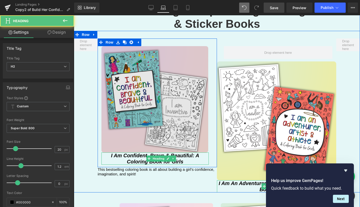
scroll to position [943, 0]
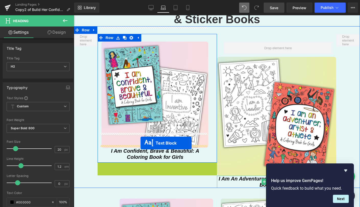
drag, startPoint x: 141, startPoint y: 152, endPoint x: 140, endPoint y: 143, distance: 9.0
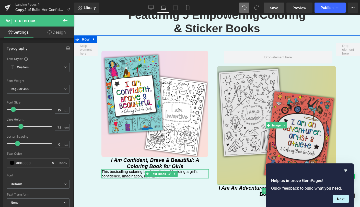
scroll to position [933, 0]
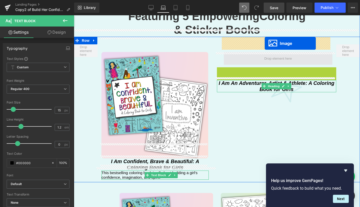
drag, startPoint x: 266, startPoint y: 110, endPoint x: 264, endPoint y: 43, distance: 66.4
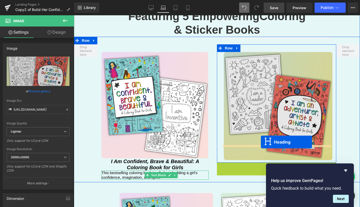
drag, startPoint x: 261, startPoint y: 153, endPoint x: 261, endPoint y: 142, distance: 11.5
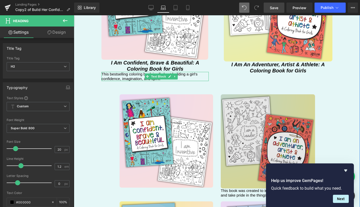
scroll to position [1034, 0]
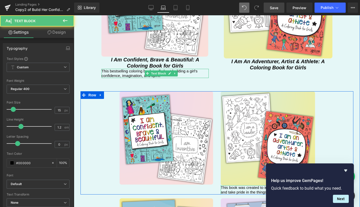
click at [238, 186] on p "This book was created to inspire girls to see themselves in a positive light an…" at bounding box center [284, 190] width 129 height 9
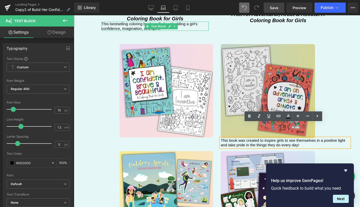
scroll to position [1082, 0]
click at [235, 97] on img at bounding box center [284, 91] width 129 height 94
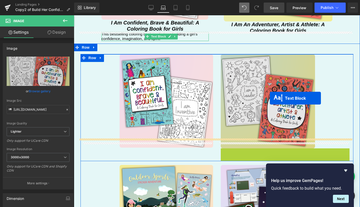
scroll to position [1009, 0]
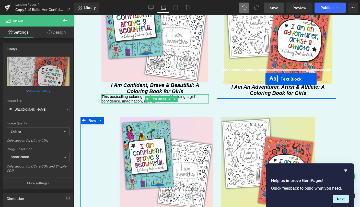
drag, startPoint x: 270, startPoint y: 127, endPoint x: 265, endPoint y: 79, distance: 48.4
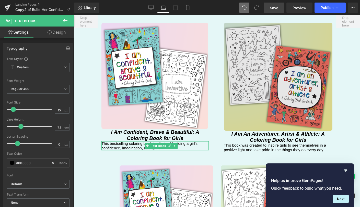
scroll to position [960, 0]
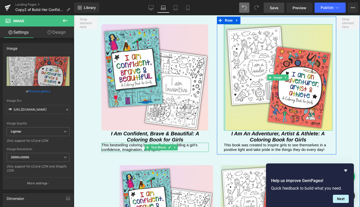
click at [224, 96] on div at bounding box center [225, 77] width 2 height 107
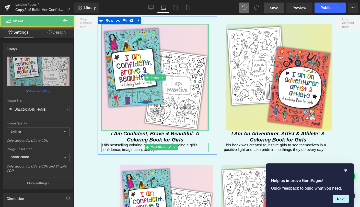
click at [207, 91] on div at bounding box center [207, 77] width 1 height 107
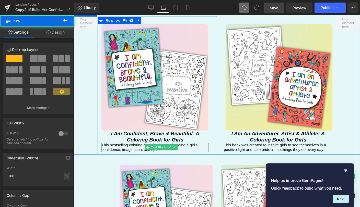
click at [208, 53] on div "Image I Am Confident, Brave & Beautiful: A Coloring Book for Girls Heading This…" at bounding box center [154, 88] width 115 height 128
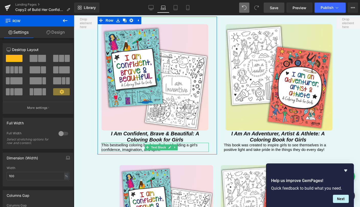
click at [62, 32] on link "Design" at bounding box center [55, 32] width 37 height 11
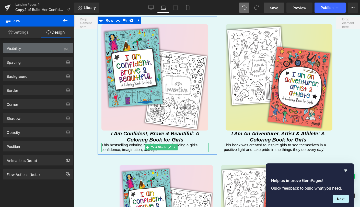
click at [44, 49] on div "Visibility (All)" at bounding box center [38, 48] width 70 height 10
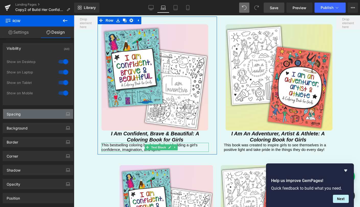
click at [26, 112] on div "Spacing" at bounding box center [38, 114] width 70 height 10
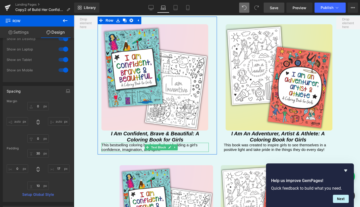
scroll to position [23, 0]
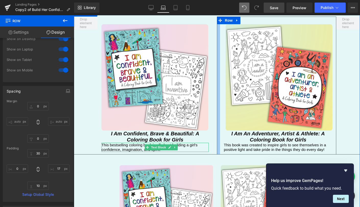
click at [217, 74] on div at bounding box center [218, 86] width 3 height 138
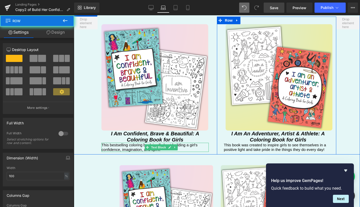
click at [220, 73] on div "Image I Am An Adventurer, Artist & Athlete: A Coloring Book for Girls Heading T…" at bounding box center [278, 88] width 116 height 128
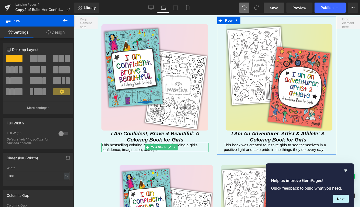
click at [61, 32] on link "Design" at bounding box center [55, 32] width 37 height 11
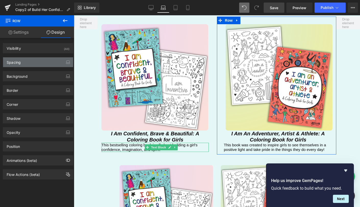
click at [42, 63] on div "Spacing" at bounding box center [38, 62] width 70 height 10
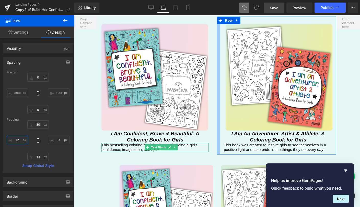
drag, startPoint x: 17, startPoint y: 139, endPoint x: 21, endPoint y: 140, distance: 3.8
click at [21, 140] on input "12" at bounding box center [17, 140] width 21 height 8
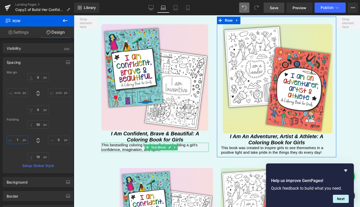
type input "17"
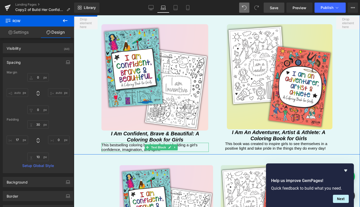
click at [339, 75] on div "Image I Am Confident, Brave & Beautiful: A Coloring Book for Girls Heading This…" at bounding box center [217, 82] width 286 height 146
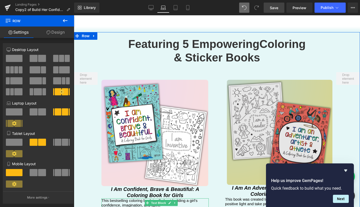
scroll to position [904, 0]
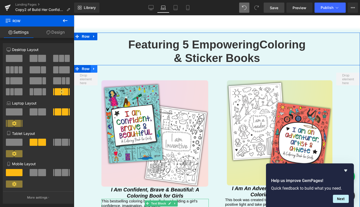
click at [92, 67] on icon at bounding box center [94, 69] width 4 height 4
click at [99, 67] on icon at bounding box center [101, 69] width 4 height 4
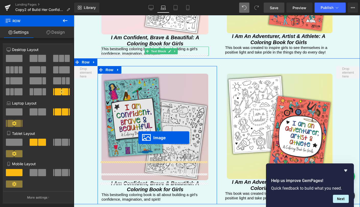
scroll to position [1048, 0]
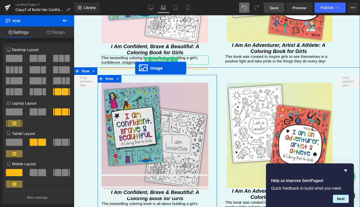
drag, startPoint x: 138, startPoint y: 170, endPoint x: 135, endPoint y: 68, distance: 101.6
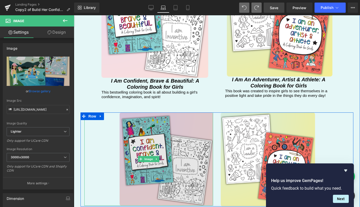
scroll to position [1079, 0]
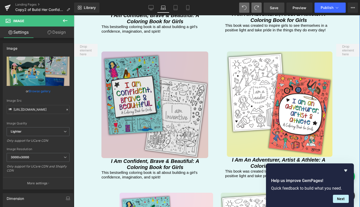
click at [142, 76] on img at bounding box center [154, 105] width 107 height 107
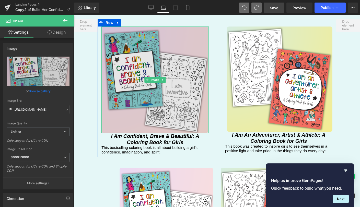
scroll to position [1103, 0]
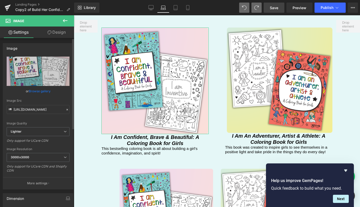
click at [33, 90] on link "Browse gallery" at bounding box center [40, 91] width 22 height 9
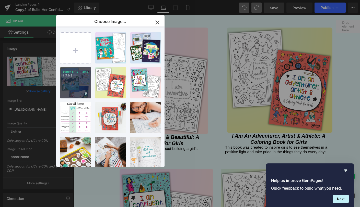
click at [69, 82] on div "Super B...s_1_.png 1.17 MB" at bounding box center [75, 82] width 31 height 31
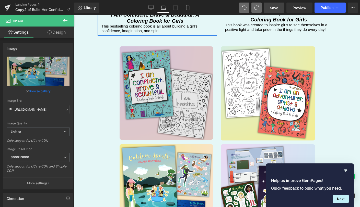
scroll to position [1289, 0]
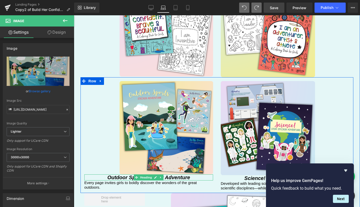
click at [129, 175] on icon "Outdoor Sports Sticker Adventure" at bounding box center [148, 178] width 83 height 6
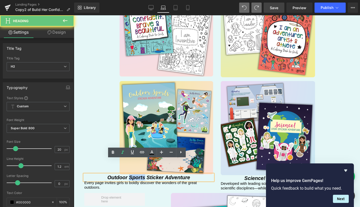
click at [129, 175] on icon "Outdoor Sports Sticker Adventure" at bounding box center [148, 178] width 83 height 6
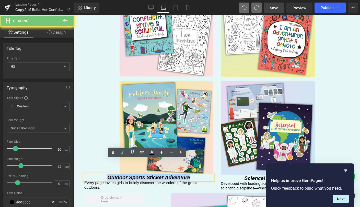
click at [129, 175] on icon "Outdoor Sports Sticker Adventure" at bounding box center [148, 178] width 83 height 6
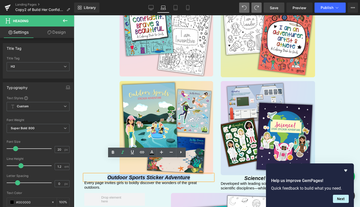
copy icon "Outdoor Sports Sticker Adventure"
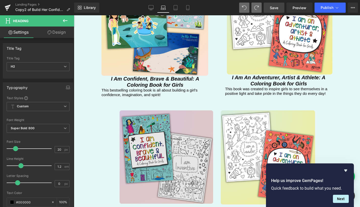
scroll to position [1106, 0]
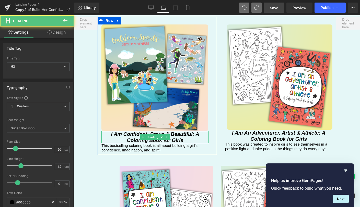
click at [136, 131] on icon "I Am Confident, Brave & Beautiful: A Coloring Book for Girls" at bounding box center [155, 137] width 88 height 12
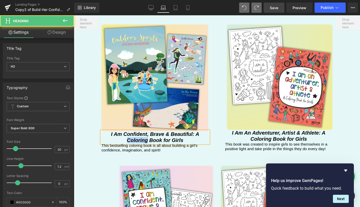
click at [136, 131] on icon "I Am Confident, Brave & Beautiful: A Coloring Book for Girls" at bounding box center [155, 137] width 88 height 12
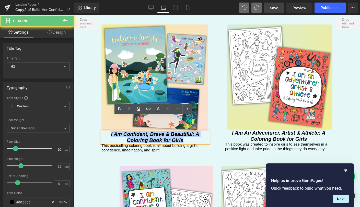
click at [136, 131] on icon "I Am Confident, Brave & Beautiful: A Coloring Book for Girls" at bounding box center [155, 137] width 88 height 12
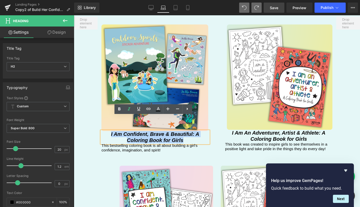
paste div
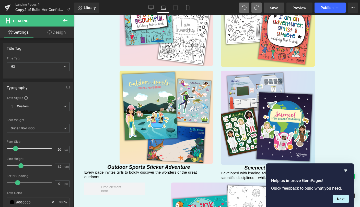
scroll to position [1371, 0]
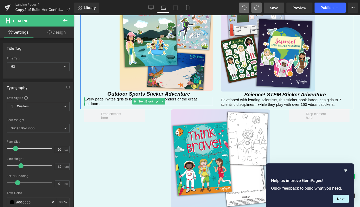
click at [125, 97] on p "Every page invites girls to boldly discover the wonders of the great outdoors." at bounding box center [148, 101] width 129 height 9
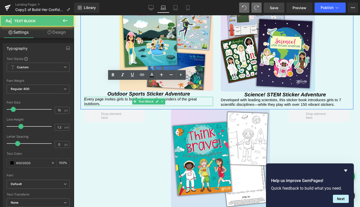
click at [125, 97] on p "Every page invites girls to boldly discover the wonders of the great outdoors." at bounding box center [148, 101] width 129 height 9
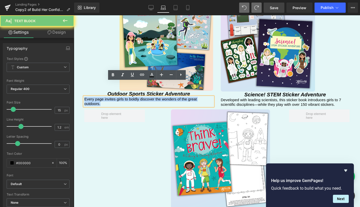
click at [125, 97] on p "Every page invites girls to boldly discover the wonders of the great outdoors." at bounding box center [148, 101] width 129 height 9
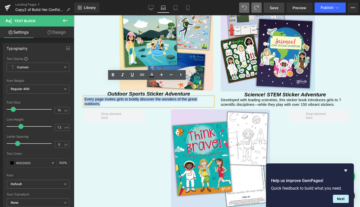
copy p "Every page invites girls to boldly discover the wonders of the great outdoors."
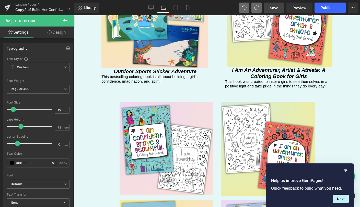
scroll to position [1148, 0]
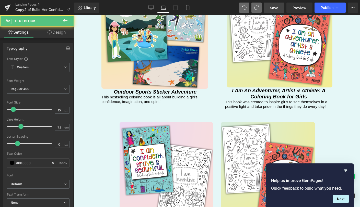
click at [127, 95] on p "This bestselling coloring book is all about building a girl's confidence, imagi…" at bounding box center [154, 99] width 107 height 9
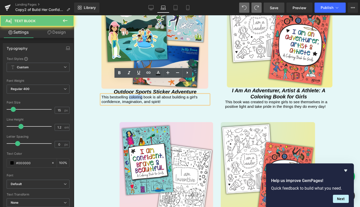
click at [127, 95] on p "This bestselling coloring book is all about building a girl's confidence, imagi…" at bounding box center [154, 99] width 107 height 9
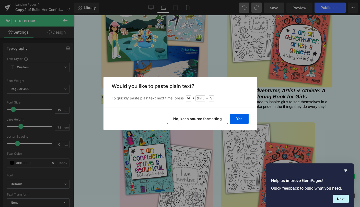
click at [207, 120] on button "No, keep source formatting" at bounding box center [197, 119] width 61 height 10
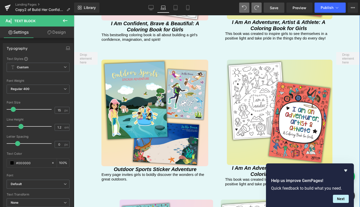
scroll to position [1058, 0]
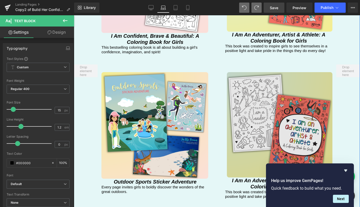
click at [253, 105] on img at bounding box center [278, 124] width 107 height 105
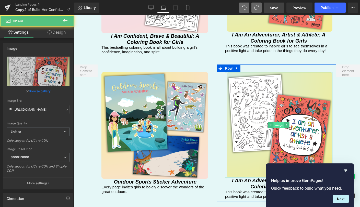
click at [273, 122] on span "Image" at bounding box center [278, 125] width 11 height 6
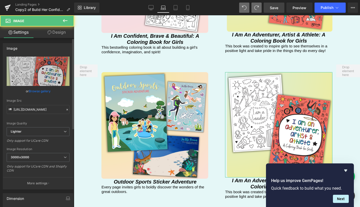
click at [41, 91] on link "Browse gallery" at bounding box center [40, 91] width 22 height 9
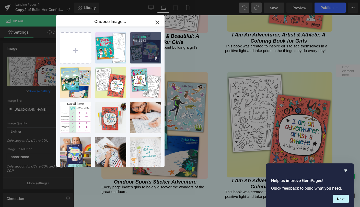
click at [149, 49] on div "4...4.png 786.22 KB" at bounding box center [145, 47] width 31 height 31
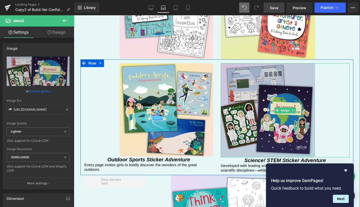
scroll to position [1312, 0]
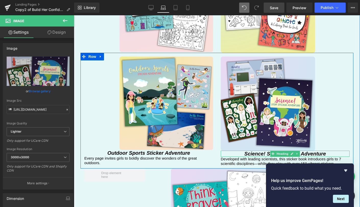
click at [250, 151] on icon "Science! STEM Sticker Adventure" at bounding box center [284, 154] width 81 height 6
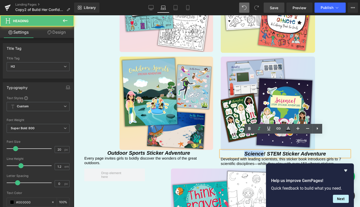
click at [250, 151] on icon "Science! STEM Sticker Adventure" at bounding box center [284, 154] width 81 height 6
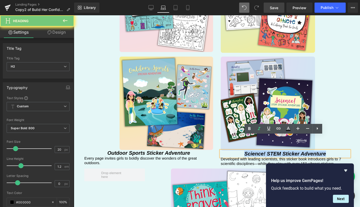
click at [250, 151] on icon "Science! STEM Sticker Adventure" at bounding box center [284, 154] width 81 height 6
copy icon "Science! STEM Sticker Adventure"
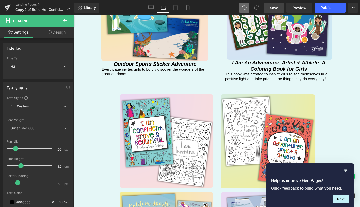
scroll to position [1173, 0]
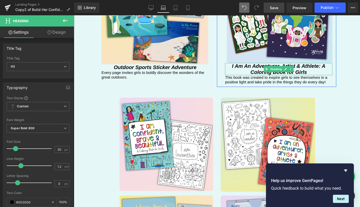
click at [250, 63] on icon "I Am An Adventurer, Artist & Athlete: A Coloring Book for Girls" at bounding box center [278, 69] width 93 height 12
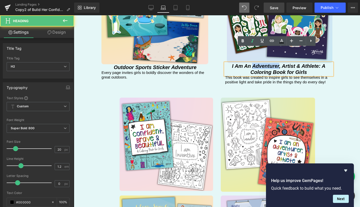
click at [250, 63] on icon "I Am An Adventurer, Artist & Athlete: A Coloring Book for Girls" at bounding box center [278, 69] width 93 height 12
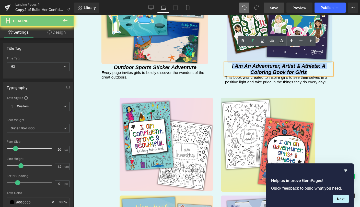
click at [250, 63] on icon "I Am An Adventurer, Artist & Athlete: A Coloring Book for Girls" at bounding box center [278, 69] width 93 height 12
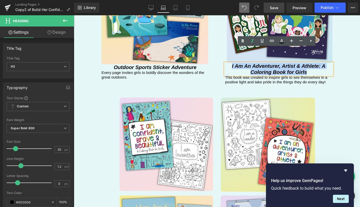
paste div
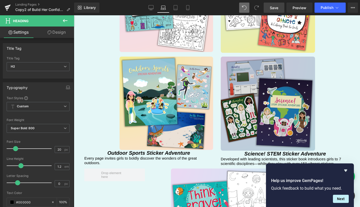
scroll to position [1308, 0]
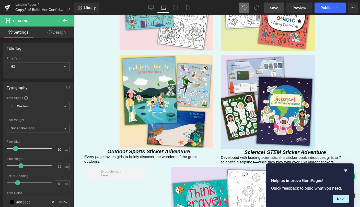
click at [241, 155] on p "Developed with leading scientists, this sticker book introduces girls to 7 scie…" at bounding box center [284, 159] width 129 height 9
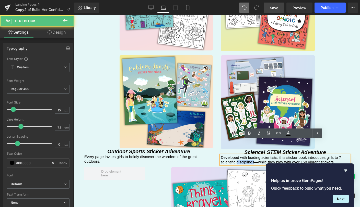
click at [241, 155] on p "Developed with leading scientists, this sticker book introduces girls to 7 scie…" at bounding box center [284, 159] width 129 height 9
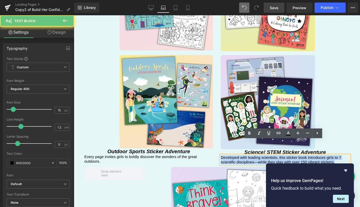
click at [241, 155] on p "Developed with leading scientists, this sticker book introduces girls to 7 scie…" at bounding box center [284, 159] width 129 height 9
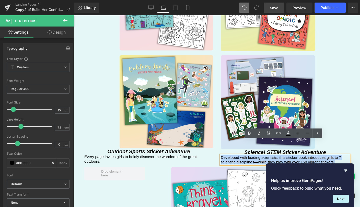
copy p "Developed with leading scientists, this sticker book introduces girls to 7 scie…"
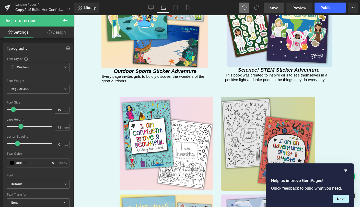
scroll to position [1167, 0]
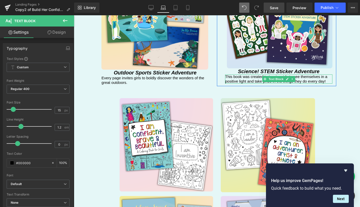
click at [246, 75] on p "This book was created to inspire girls to see themselves in a positive light an…" at bounding box center [278, 79] width 107 height 9
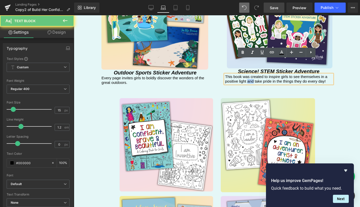
click at [246, 75] on p "This book was created to inspire girls to see themselves in a positive light an…" at bounding box center [278, 79] width 107 height 9
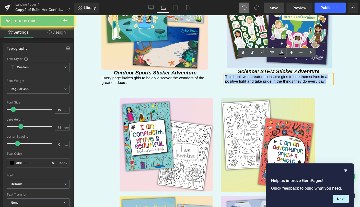
click at [246, 75] on p "This book was created to inspire girls to see themselves in a positive light an…" at bounding box center [278, 79] width 107 height 9
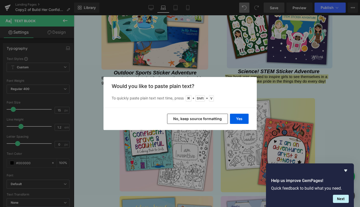
click at [215, 120] on button "No, keep source formatting" at bounding box center [197, 119] width 61 height 10
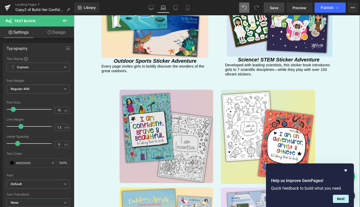
scroll to position [1167, 0]
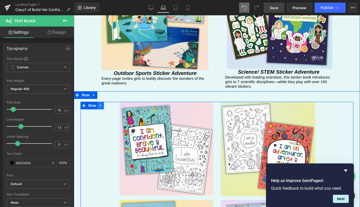
click at [101, 102] on link at bounding box center [100, 106] width 7 height 8
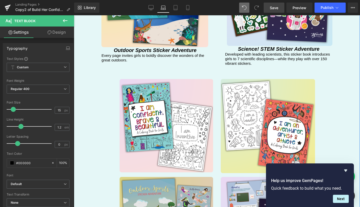
scroll to position [1132, 0]
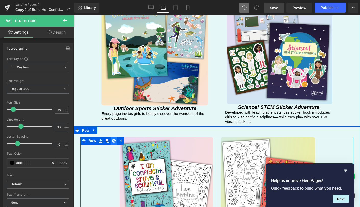
click at [112, 139] on icon at bounding box center [114, 141] width 4 height 4
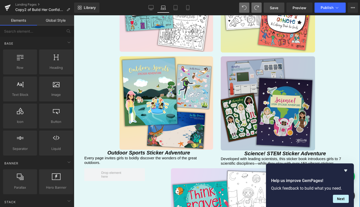
scroll to position [1291, 0]
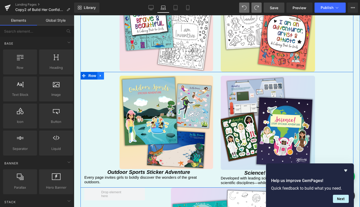
click at [99, 74] on icon at bounding box center [101, 76] width 4 height 4
click at [112, 74] on icon at bounding box center [114, 76] width 4 height 4
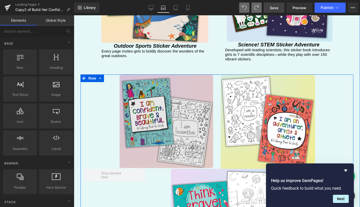
scroll to position [1159, 0]
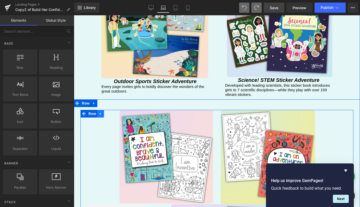
click at [99, 112] on icon at bounding box center [101, 114] width 4 height 4
click at [112, 112] on icon at bounding box center [114, 114] width 4 height 4
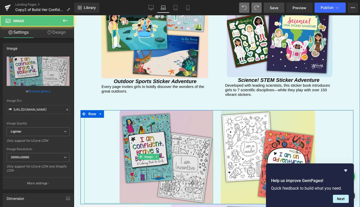
click at [109, 115] on img at bounding box center [148, 156] width 129 height 93
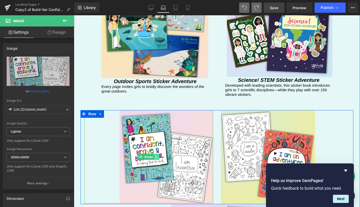
click at [156, 155] on icon at bounding box center [156, 156] width 3 height 3
click at [158, 156] on icon at bounding box center [159, 157] width 3 height 3
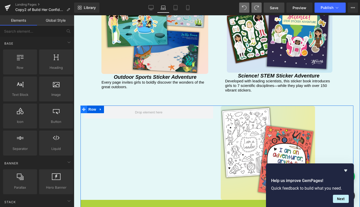
scroll to position [1164, 0]
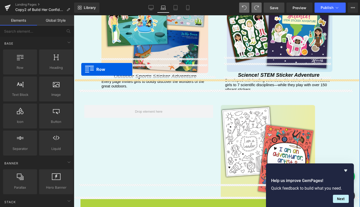
drag, startPoint x: 81, startPoint y: 192, endPoint x: 81, endPoint y: 69, distance: 123.0
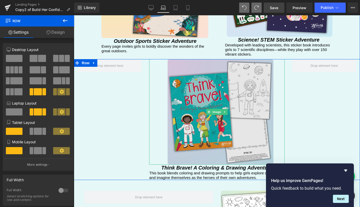
scroll to position [1267, 0]
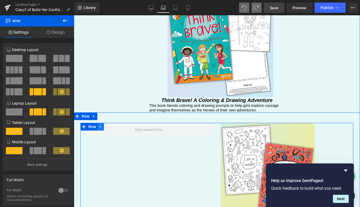
click at [99, 125] on icon at bounding box center [101, 127] width 4 height 4
click at [112, 125] on icon at bounding box center [114, 127] width 4 height 4
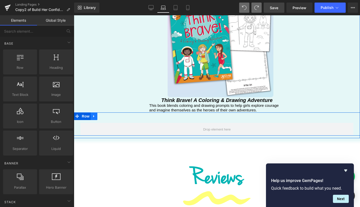
click at [94, 115] on icon at bounding box center [94, 117] width 4 height 4
click at [105, 115] on icon at bounding box center [107, 117] width 4 height 4
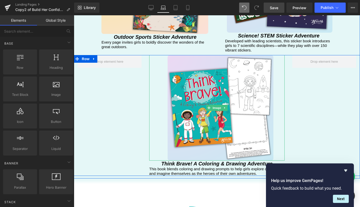
scroll to position [1197, 0]
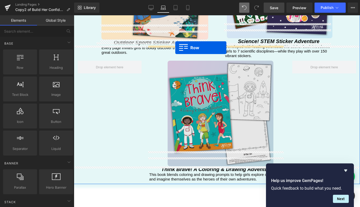
drag, startPoint x: 105, startPoint y: 82, endPoint x: 175, endPoint y: 48, distance: 78.1
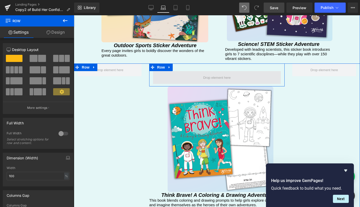
scroll to position [1192, 0]
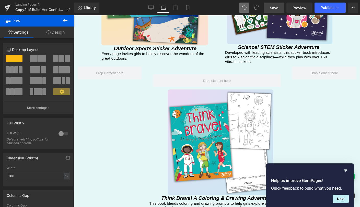
click at [66, 20] on icon at bounding box center [65, 21] width 6 height 6
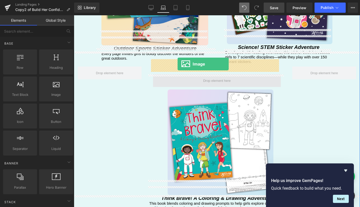
drag, startPoint x: 128, startPoint y: 112, endPoint x: 177, endPoint y: 64, distance: 68.6
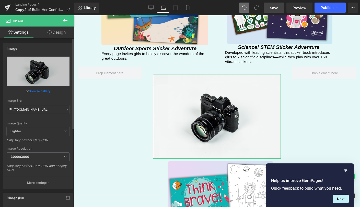
click at [40, 92] on link "Browse gallery" at bounding box center [40, 91] width 22 height 9
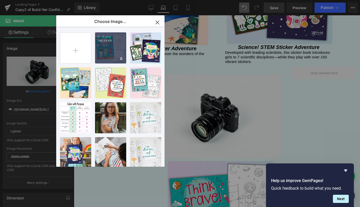
click at [113, 52] on div "5...5.png 746.89 KB" at bounding box center [110, 47] width 31 height 31
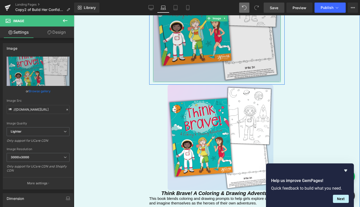
scroll to position [1324, 0]
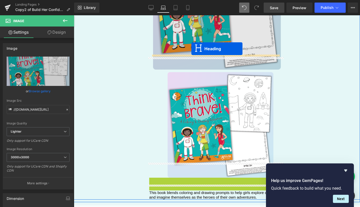
drag, startPoint x: 201, startPoint y: 166, endPoint x: 191, endPoint y: 49, distance: 118.0
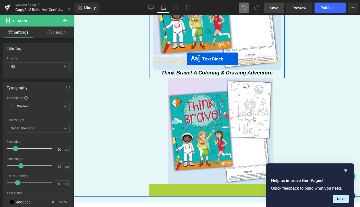
drag, startPoint x: 200, startPoint y: 174, endPoint x: 187, endPoint y: 59, distance: 115.4
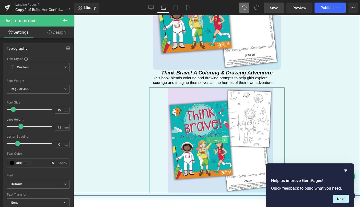
click at [224, 139] on icon at bounding box center [224, 140] width 3 height 3
click at [227, 137] on link at bounding box center [227, 140] width 5 height 6
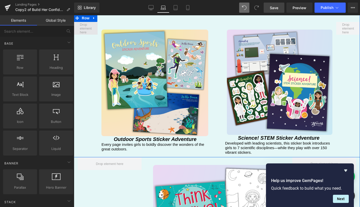
scroll to position [1057, 0]
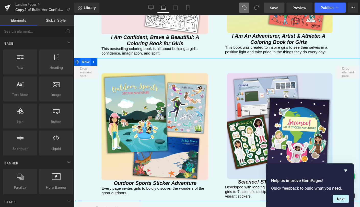
click at [84, 58] on span "Row" at bounding box center [85, 62] width 10 height 8
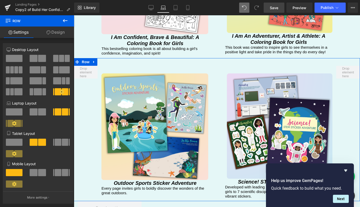
click at [57, 33] on link "Design" at bounding box center [55, 32] width 37 height 11
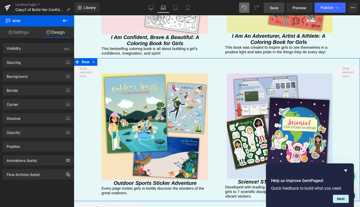
click at [29, 32] on link "Settings" at bounding box center [18, 32] width 37 height 11
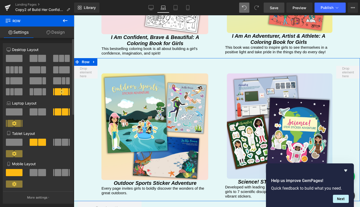
scroll to position [63, 0]
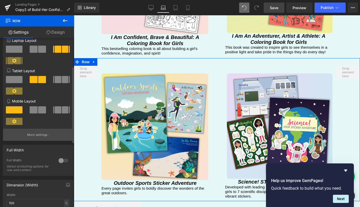
click at [44, 133] on button "More settings" at bounding box center [38, 135] width 70 height 12
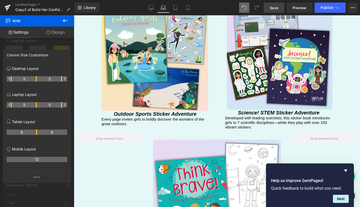
scroll to position [1174, 0]
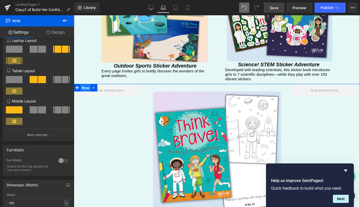
click at [85, 84] on span "Row" at bounding box center [85, 88] width 10 height 8
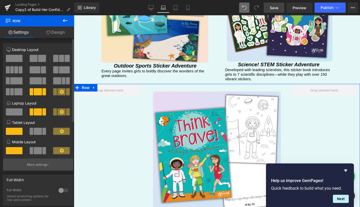
click at [38, 166] on p "More settings" at bounding box center [37, 165] width 20 height 5
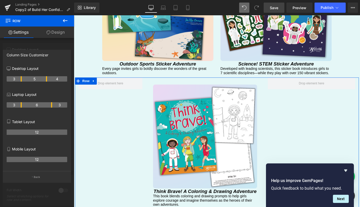
scroll to position [1195, 0]
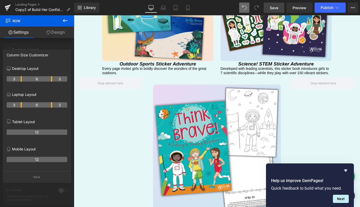
click at [66, 22] on icon at bounding box center [65, 21] width 6 height 6
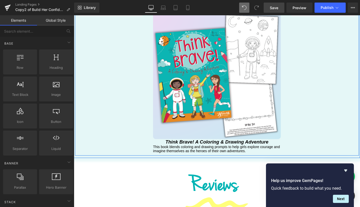
scroll to position [1300, 0]
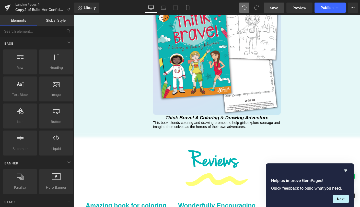
click at [274, 9] on span "Save" at bounding box center [273, 7] width 8 height 5
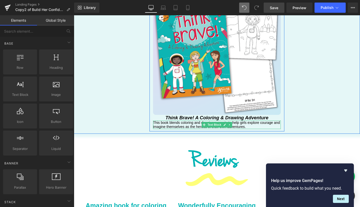
scroll to position [1134, 0]
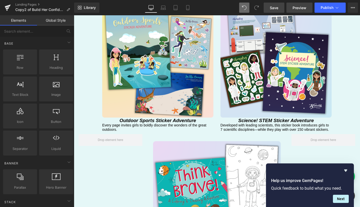
click at [295, 8] on span "Preview" at bounding box center [299, 7] width 14 height 5
click at [30, 4] on link "Landing Pages" at bounding box center [44, 5] width 59 height 4
